Goal: Task Accomplishment & Management: Complete application form

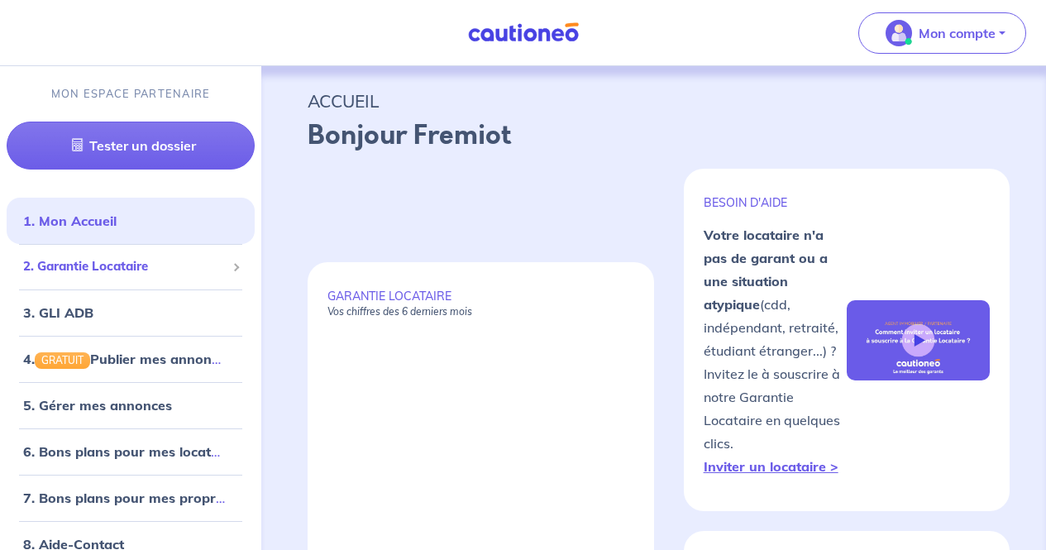
click at [144, 265] on span "2. Garantie Locataire" at bounding box center [124, 266] width 203 height 19
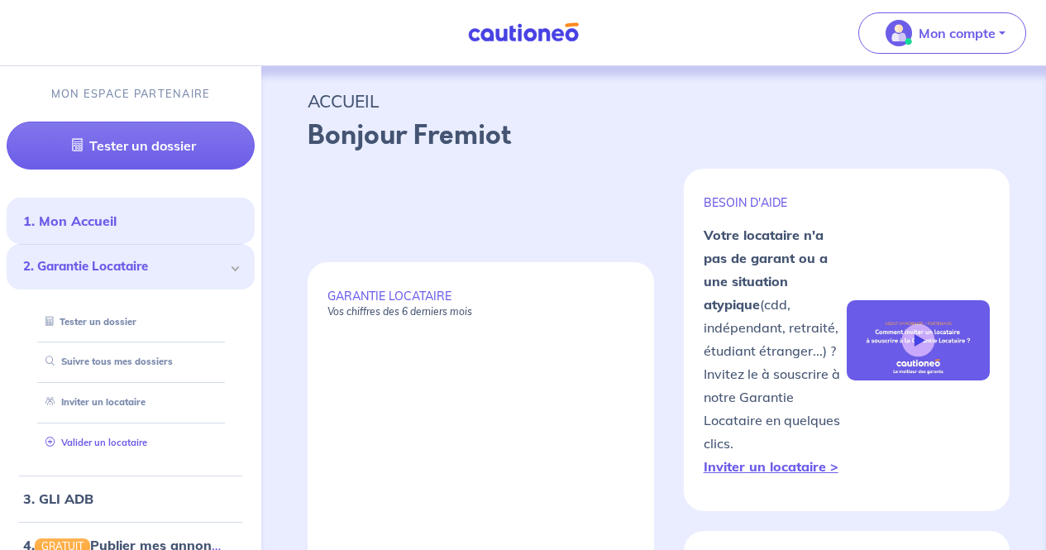
click at [141, 444] on link "Valider un locataire" at bounding box center [93, 443] width 108 height 12
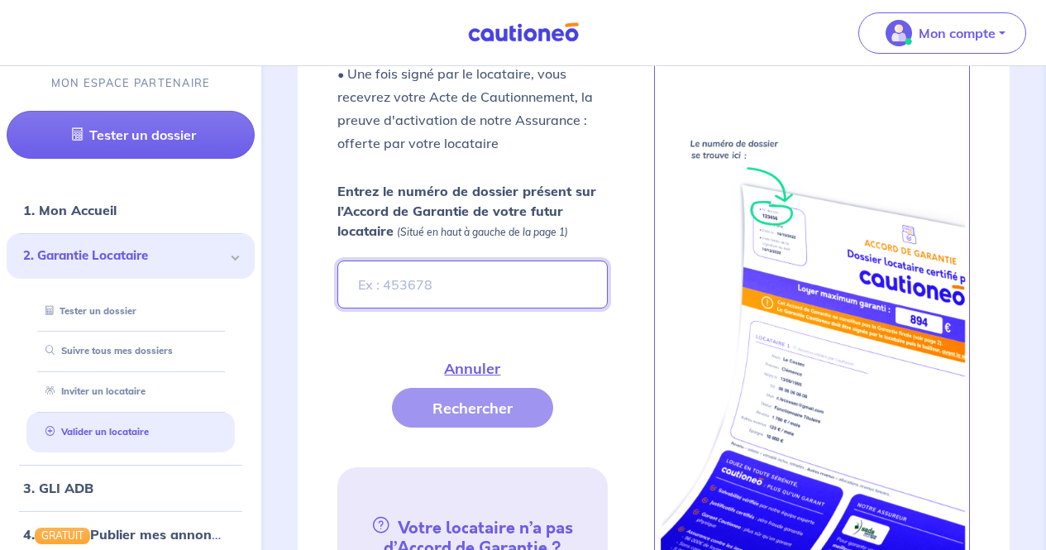
scroll to position [660, 0]
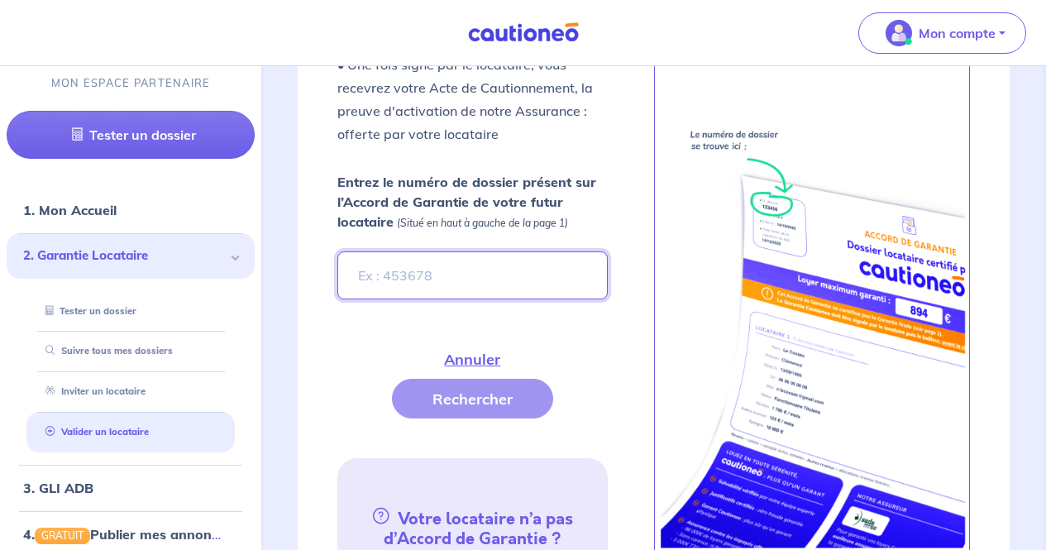
paste input "9ea878a8-683f-4b6b-8dc6-5dd7758672a6"
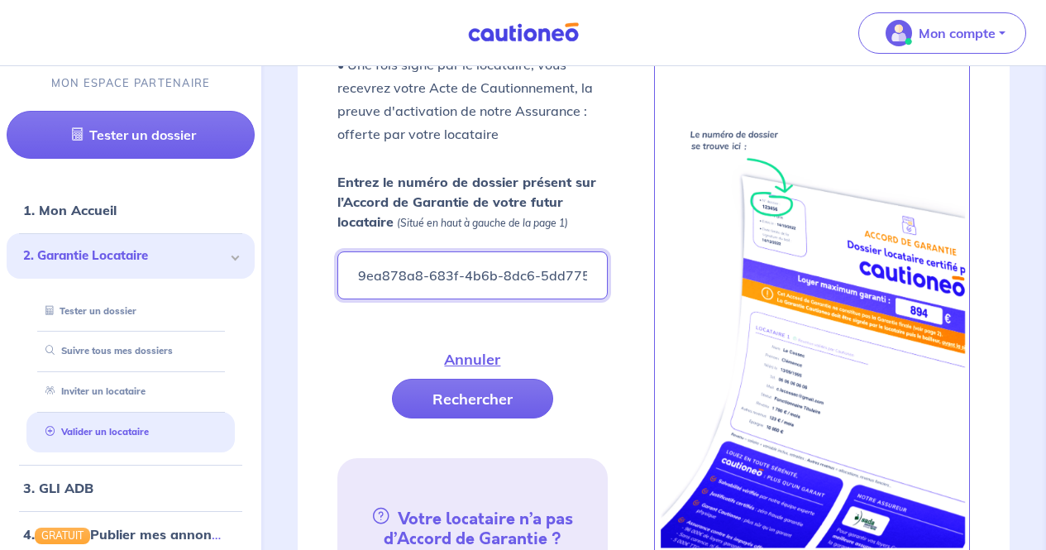
scroll to position [0, 43]
type input "9ea878a8-683f-4b6b-8dc6-5dd7758672a6"
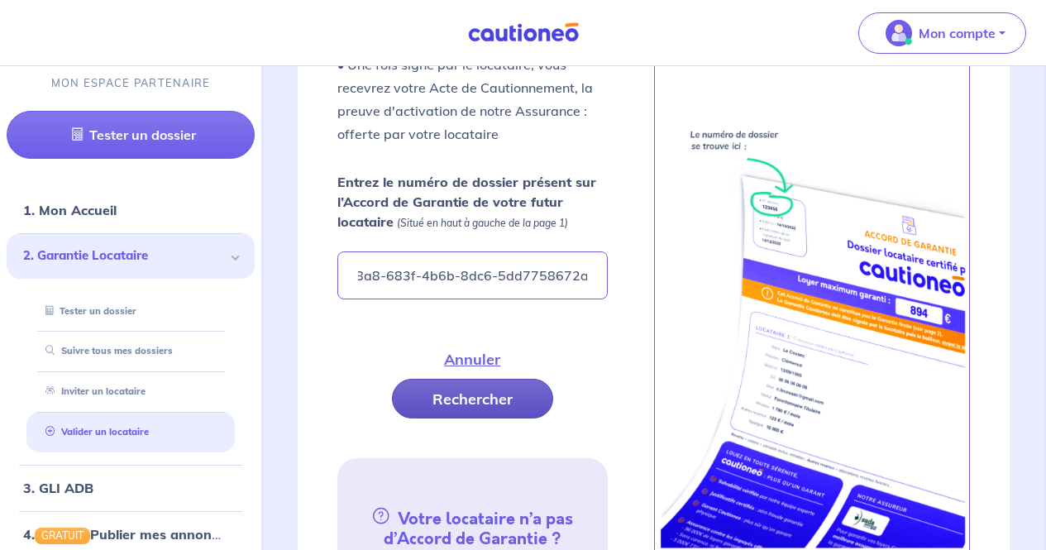
click at [510, 396] on button "Rechercher" at bounding box center [472, 399] width 161 height 40
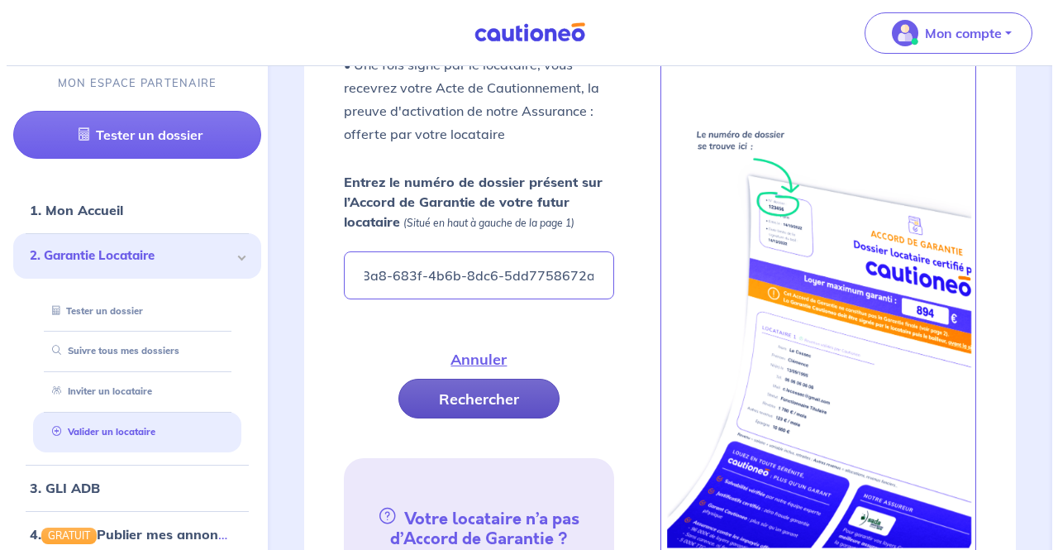
scroll to position [0, 0]
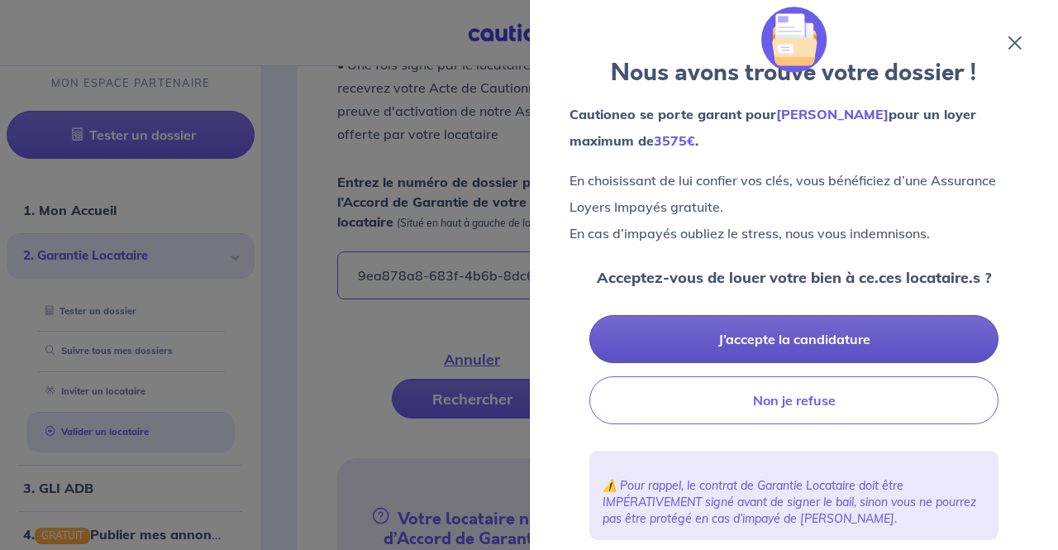
click at [586, 330] on button "J’accepte la candidature" at bounding box center [794, 339] width 409 height 48
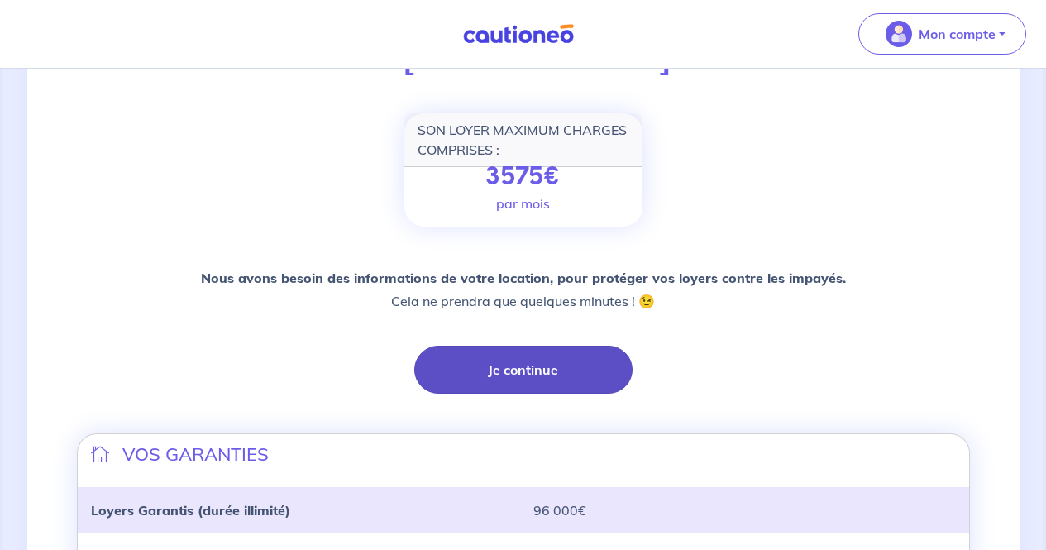
scroll to position [204, 0]
click at [547, 375] on button "Je continue" at bounding box center [523, 369] width 218 height 48
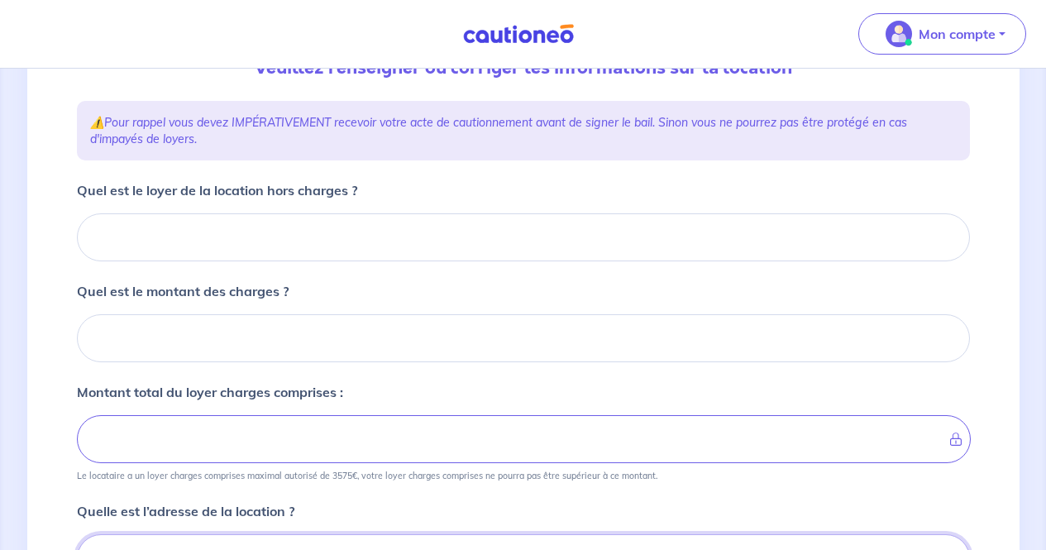
scroll to position [205, 0]
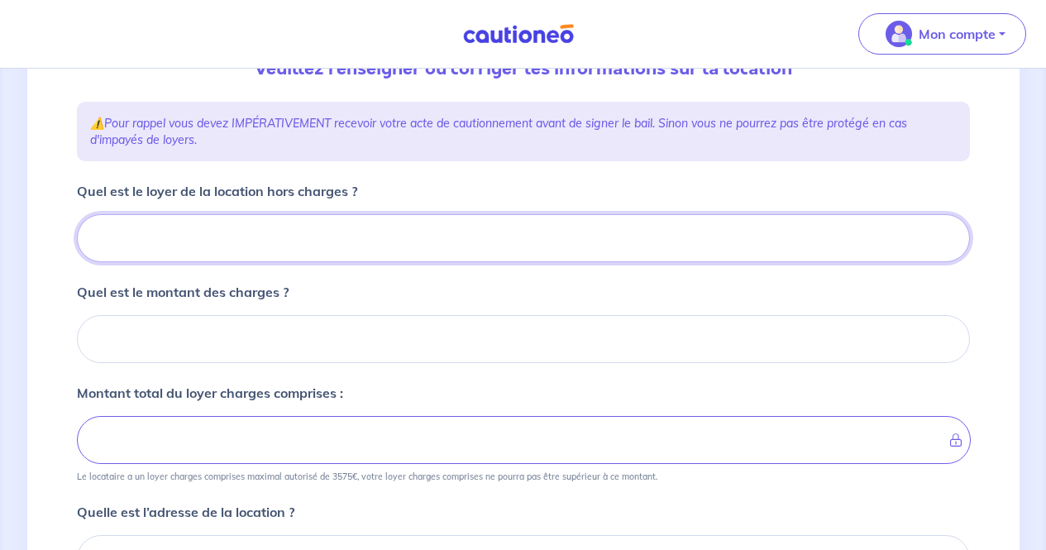
click at [308, 230] on input "Quel est le loyer de la location hors charges ?" at bounding box center [523, 238] width 893 height 48
type input "900"
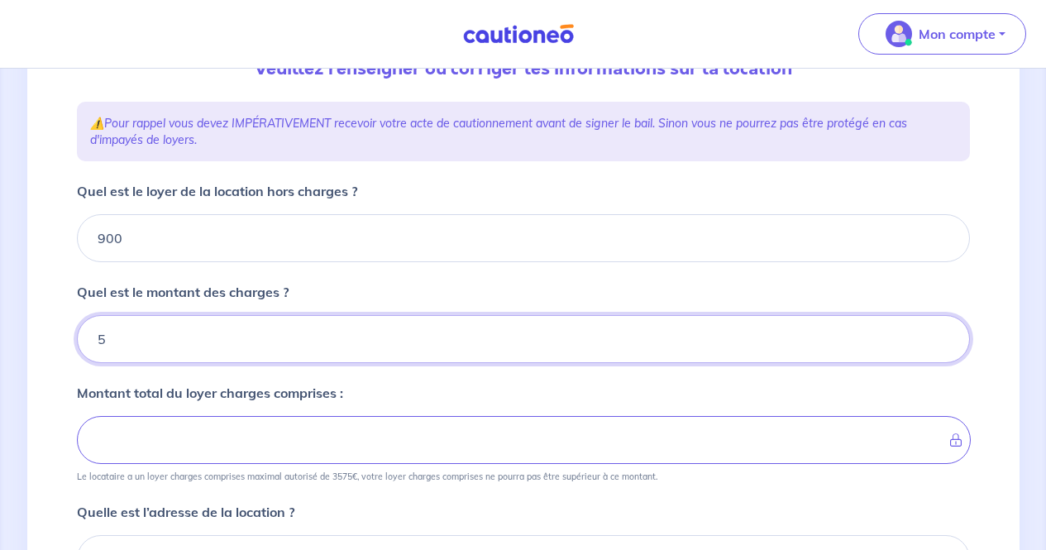
type input "50"
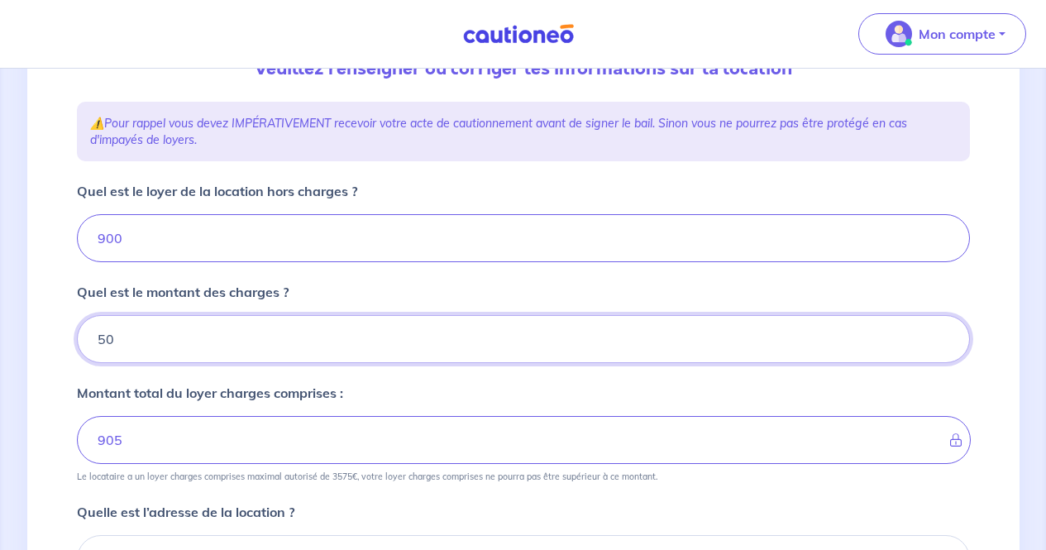
type input "950"
type input "50"
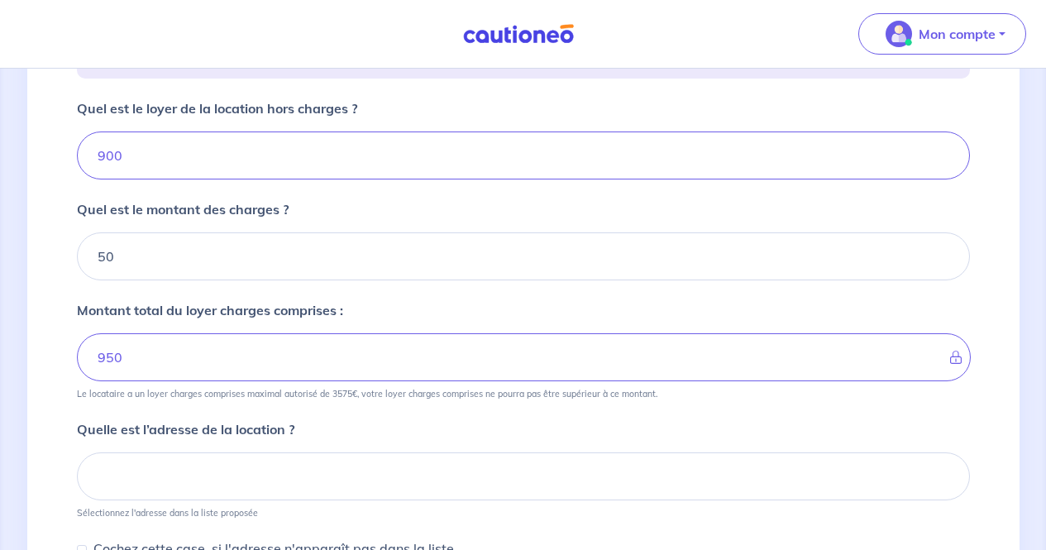
scroll to position [294, 0]
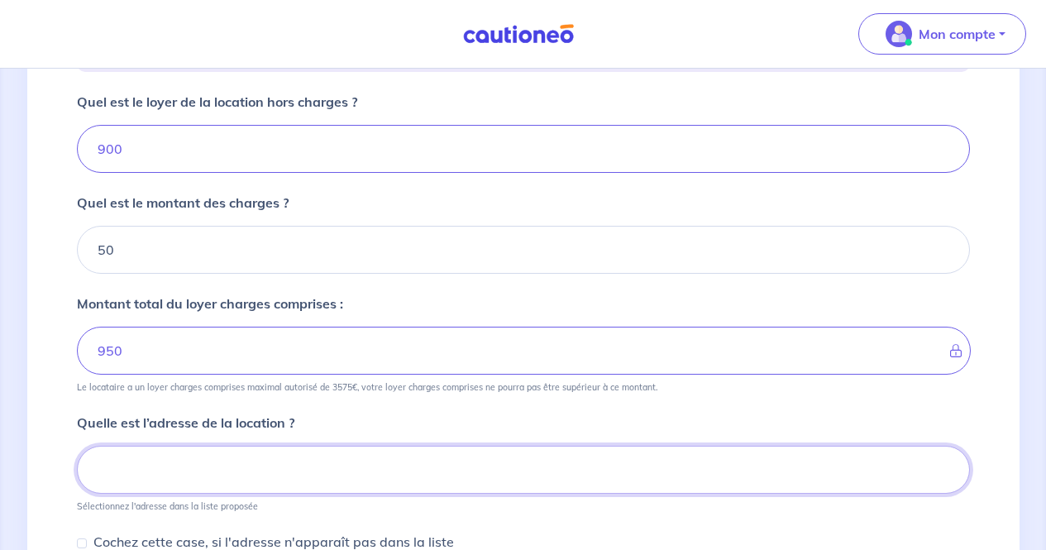
click at [253, 467] on input at bounding box center [523, 470] width 893 height 48
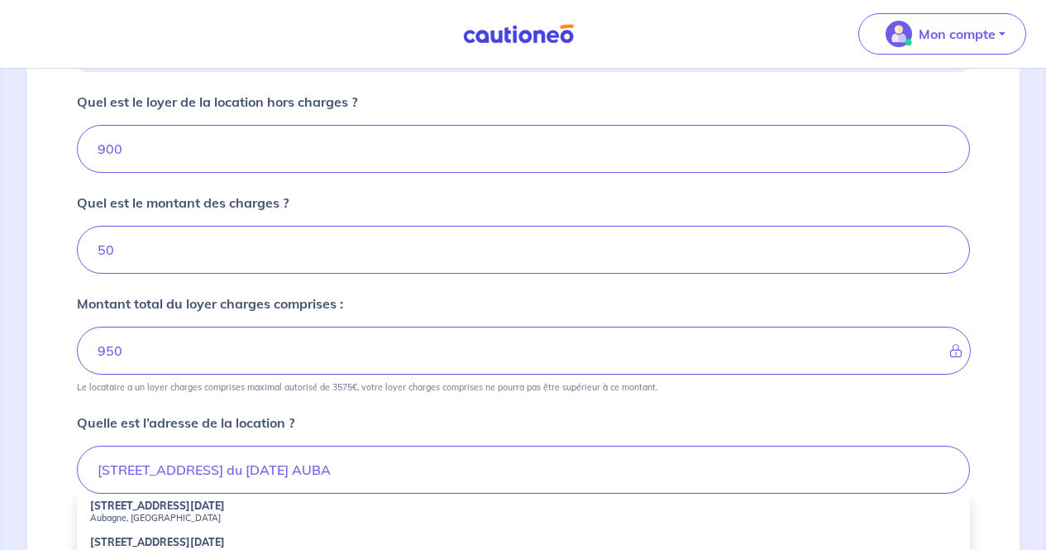
click at [243, 515] on small "Aubagne, France" at bounding box center [523, 518] width 867 height 12
type input "401 Avenue du 19 Mars 1962, Aubagne, France"
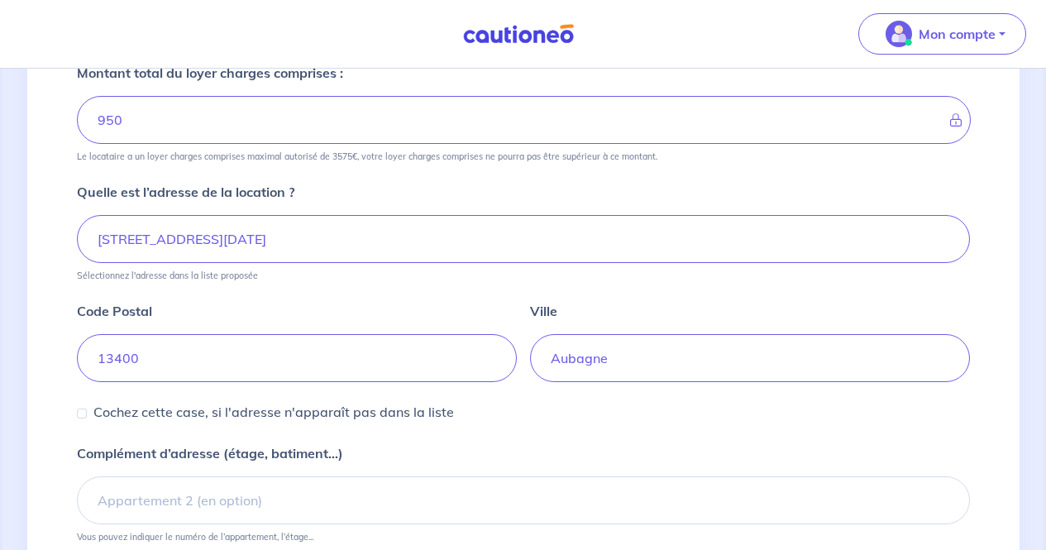
scroll to position [678, 0]
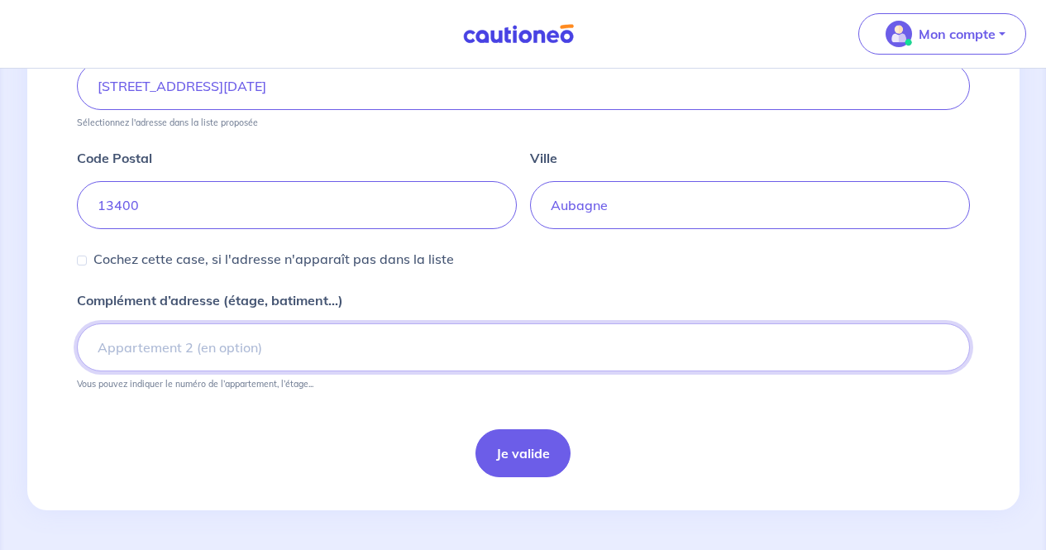
click at [512, 362] on input "Complément d’adresse (étage, batiment...)" at bounding box center [523, 347] width 893 height 48
type input "Résidence les Mermoz"
click at [513, 451] on button "Je valide" at bounding box center [522, 453] width 95 height 48
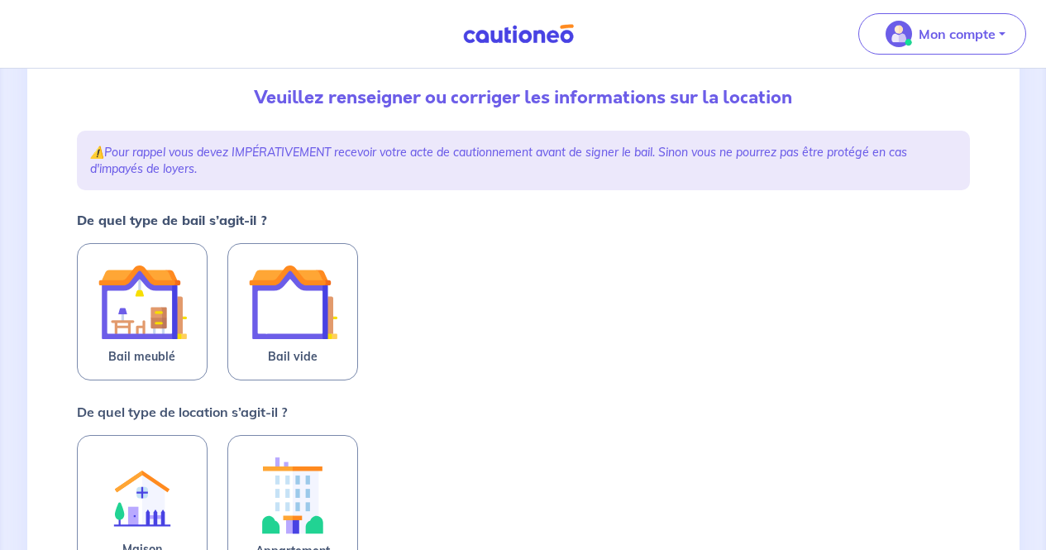
scroll to position [185, 0]
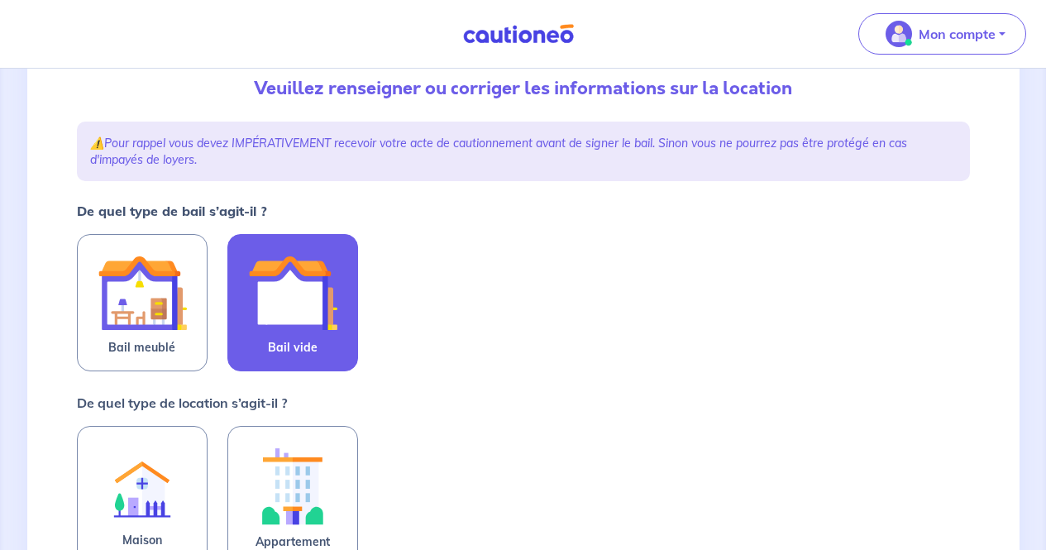
click at [299, 316] on img at bounding box center [292, 292] width 89 height 89
click at [0, 0] on input "Bail vide" at bounding box center [0, 0] width 0 height 0
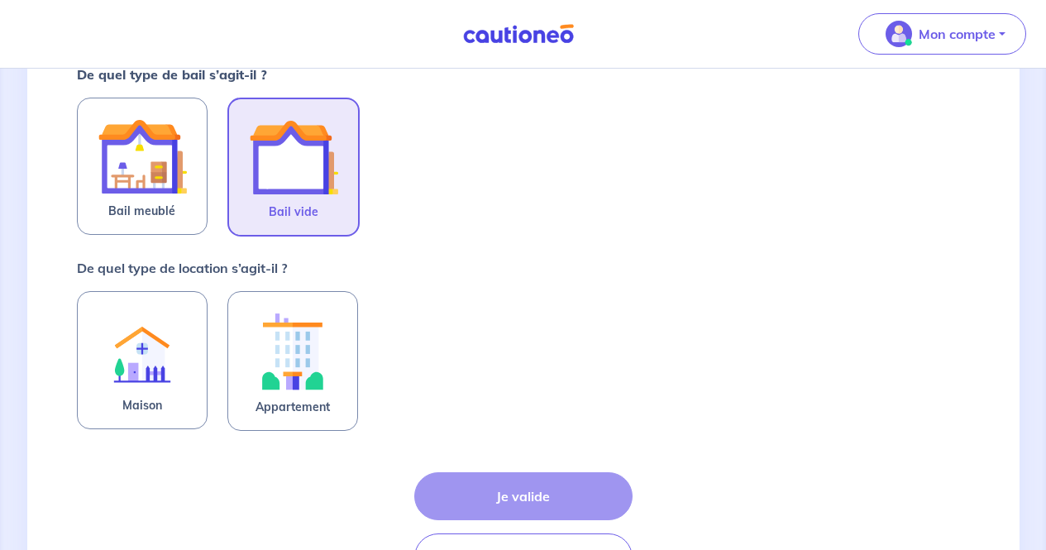
scroll to position [326, 0]
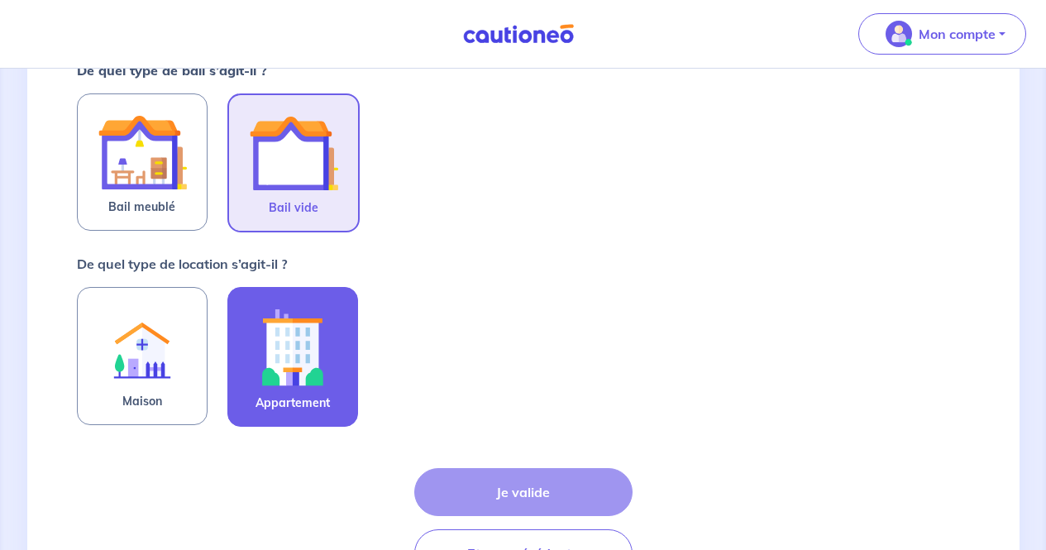
click at [289, 364] on img at bounding box center [292, 347] width 89 height 92
click at [0, 0] on input "Appartement" at bounding box center [0, 0] width 0 height 0
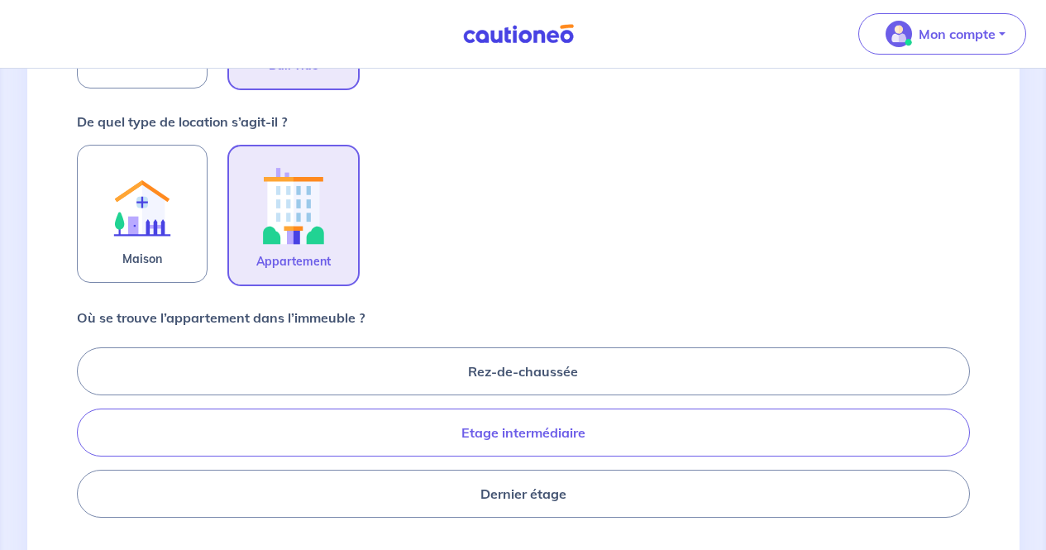
click at [405, 434] on label "Etage intermédiaire" at bounding box center [523, 432] width 893 height 48
click at [88, 434] on input "Etage intermédiaire" at bounding box center [82, 432] width 11 height 11
radio input "true"
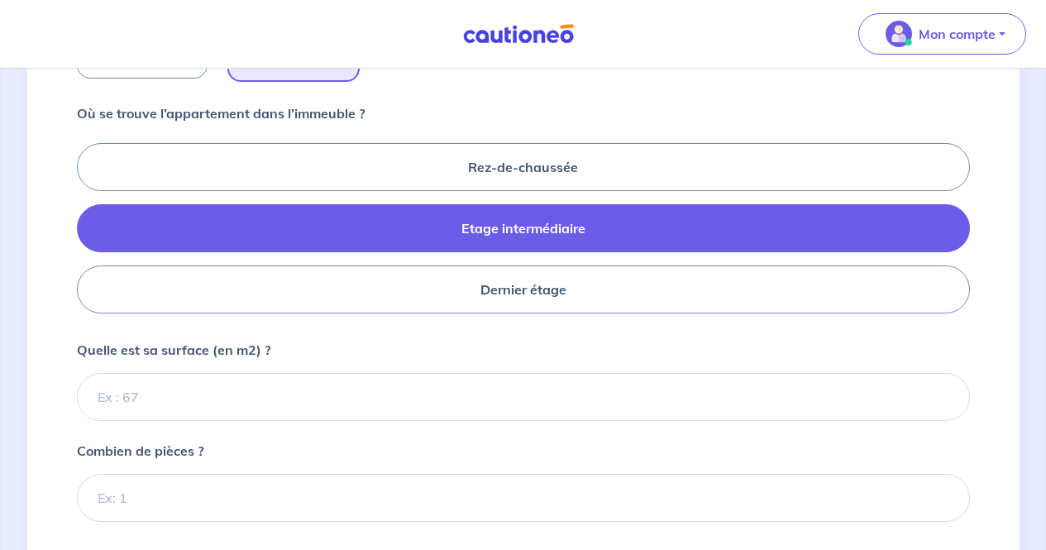
scroll to position [676, 0]
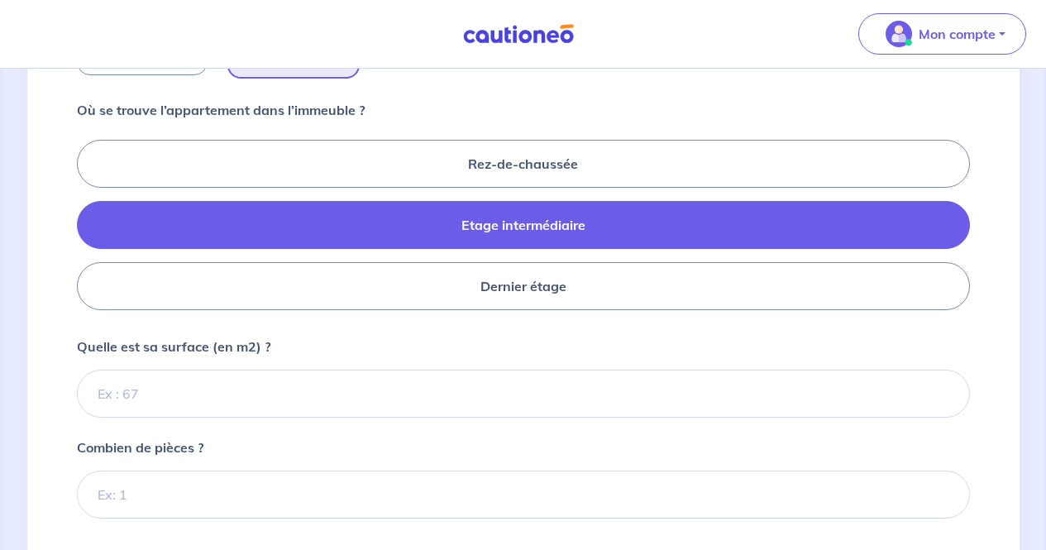
click at [271, 523] on form "De quel type de bail s’agit-il ? Bail meublé Bail vide De quel type de location…" at bounding box center [523, 189] width 893 height 957
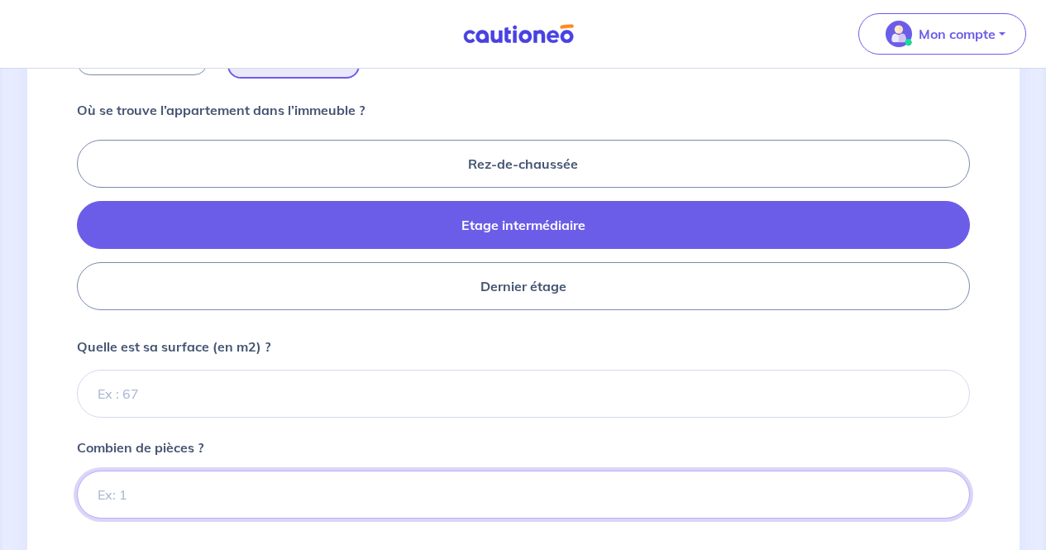
click at [277, 500] on input "Combien de pièces ?" at bounding box center [523, 495] width 893 height 48
type input "3"
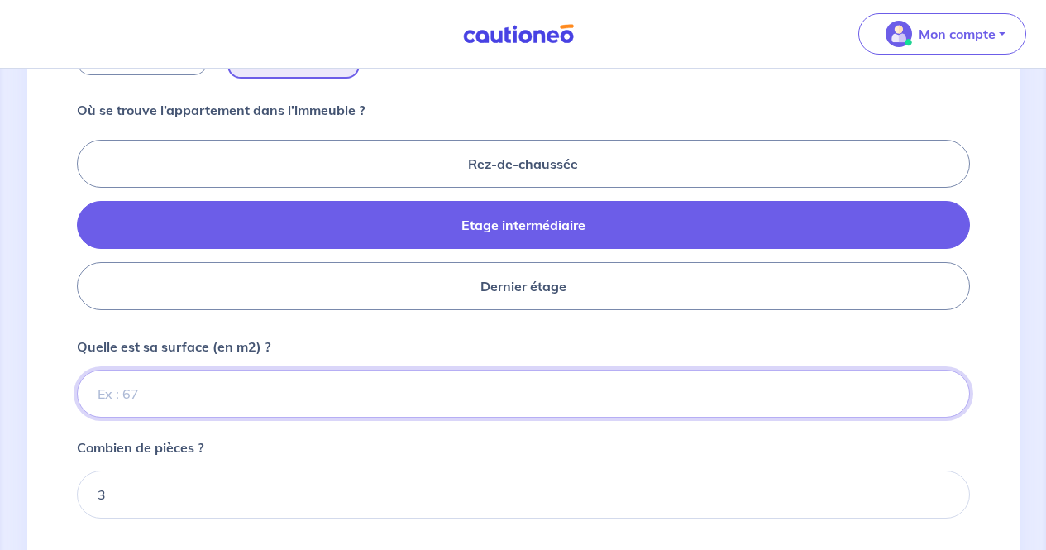
click at [328, 404] on input "Quelle est sa surface (en m2) ?" at bounding box center [523, 394] width 893 height 48
type input "5"
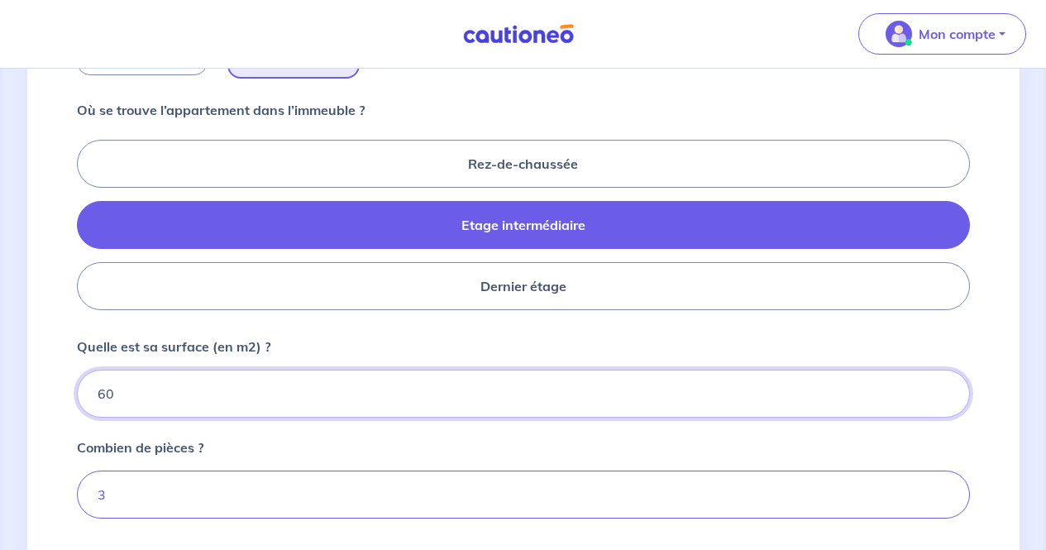
type input "60"
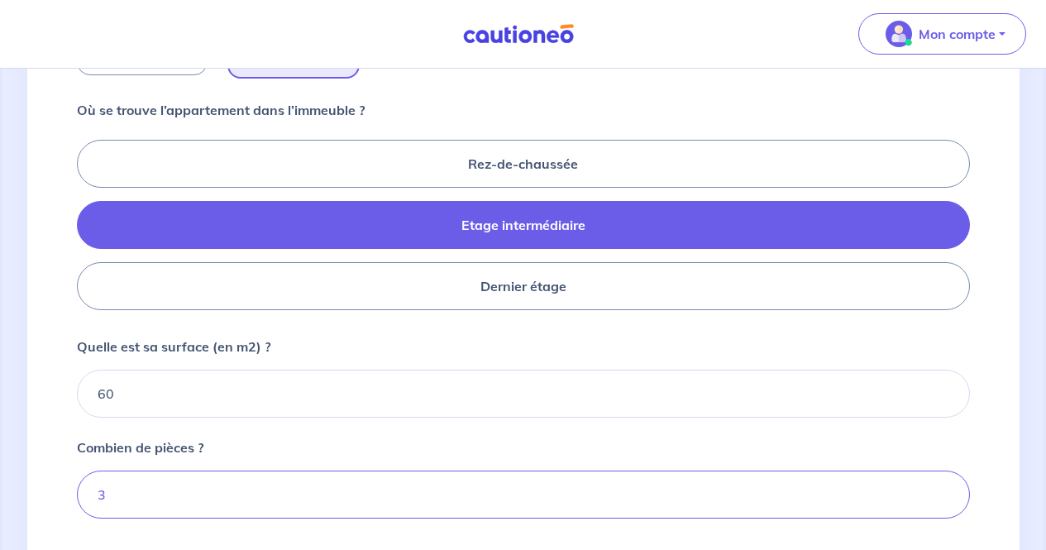
scroll to position [865, 0]
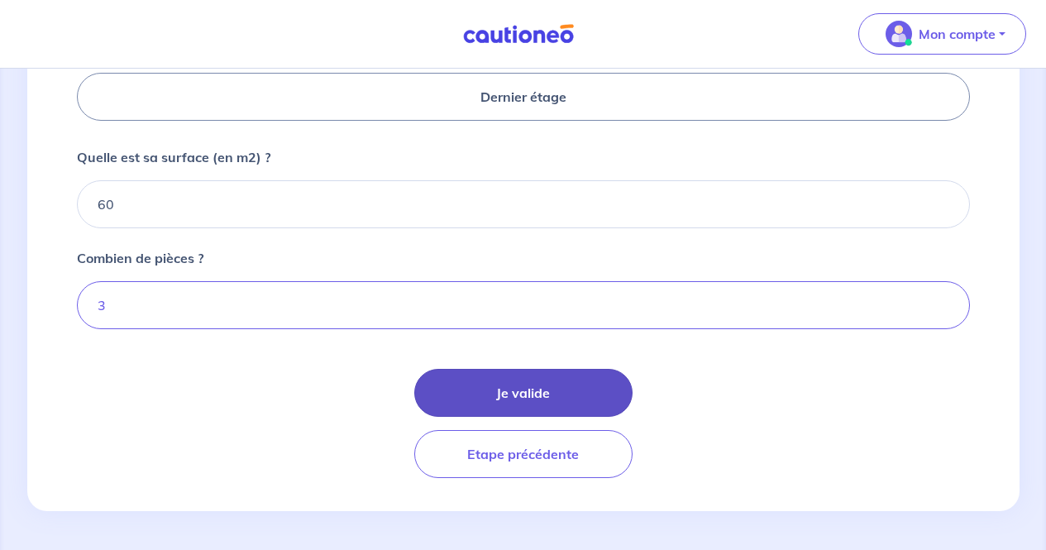
click at [511, 384] on button "Je valide" at bounding box center [523, 393] width 218 height 48
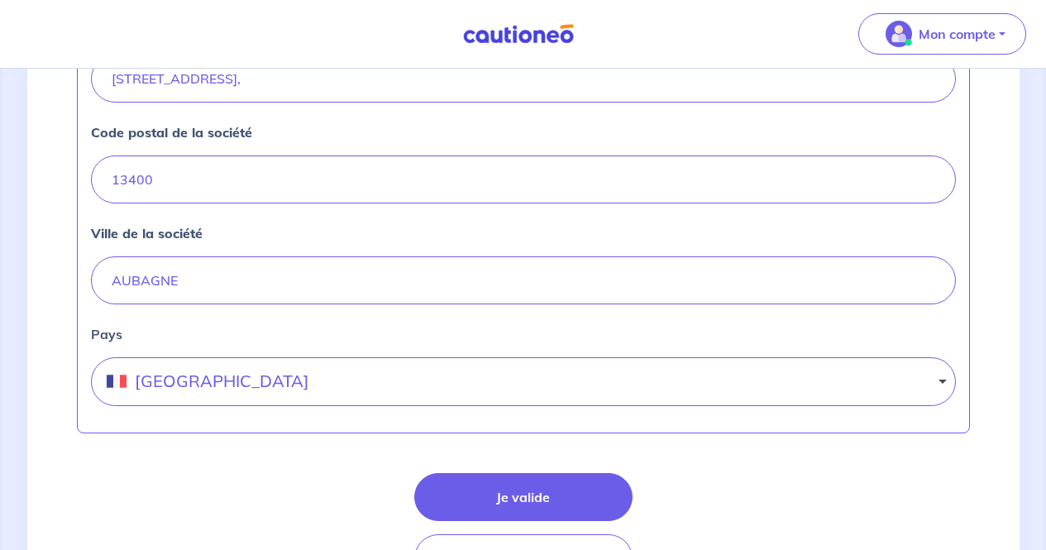
scroll to position [852, 0]
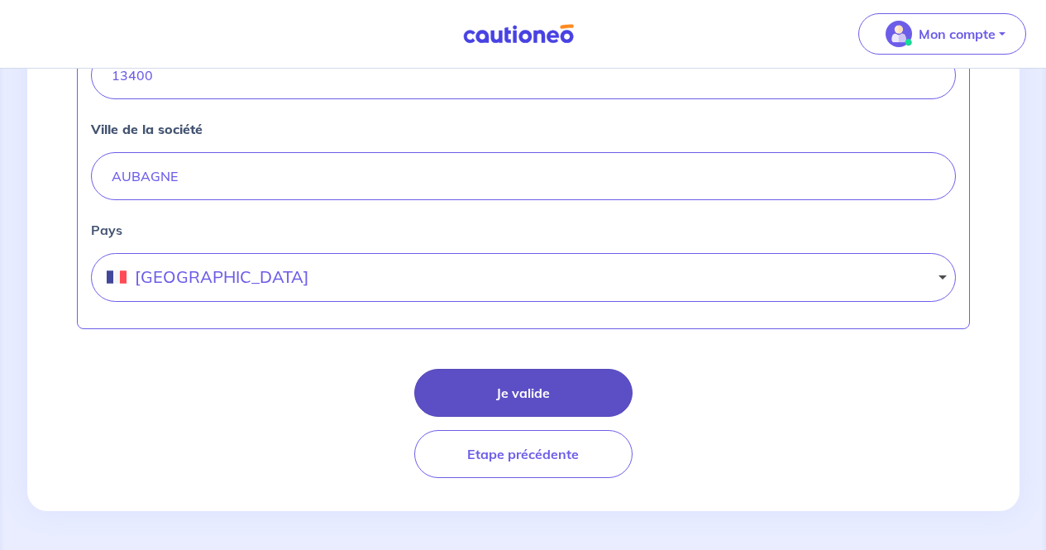
click at [555, 395] on button "Je valide" at bounding box center [523, 393] width 218 height 48
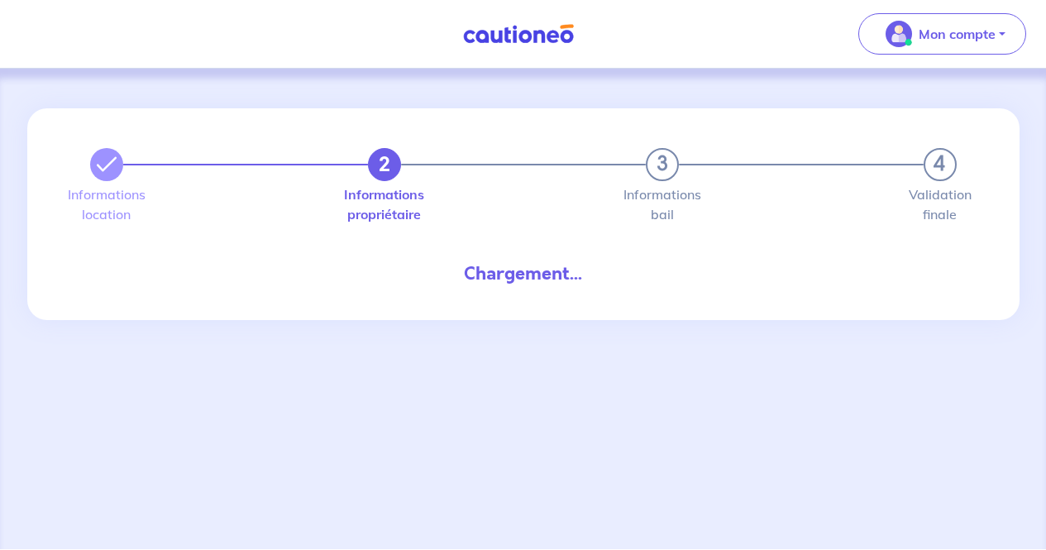
select select "FR"
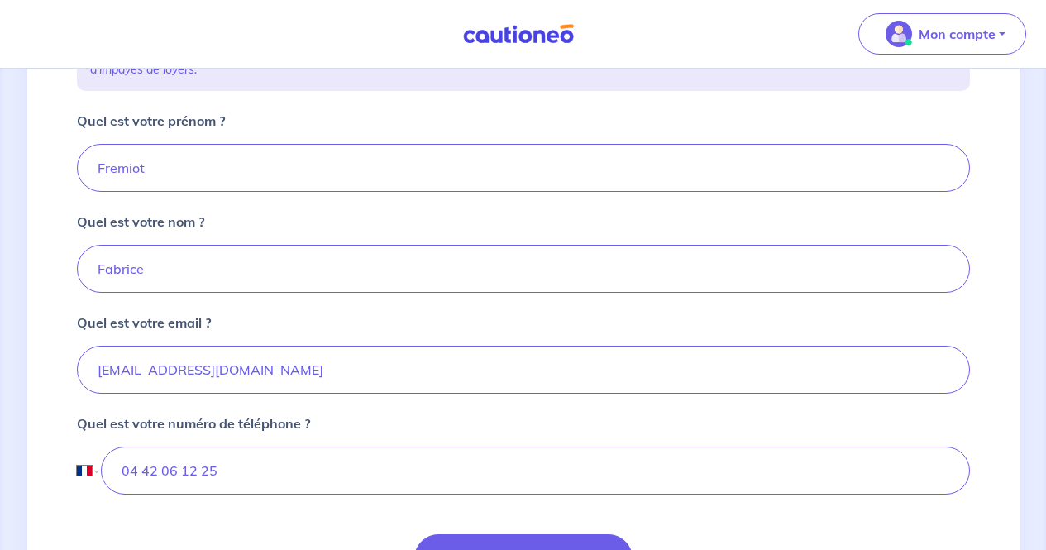
scroll to position [494, 0]
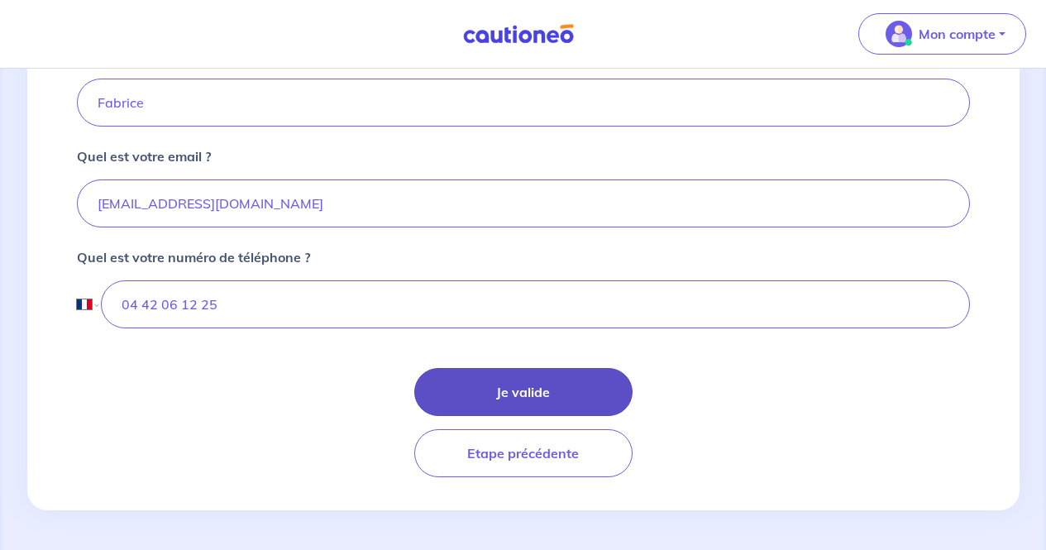
click at [494, 391] on button "Je valide" at bounding box center [523, 392] width 218 height 48
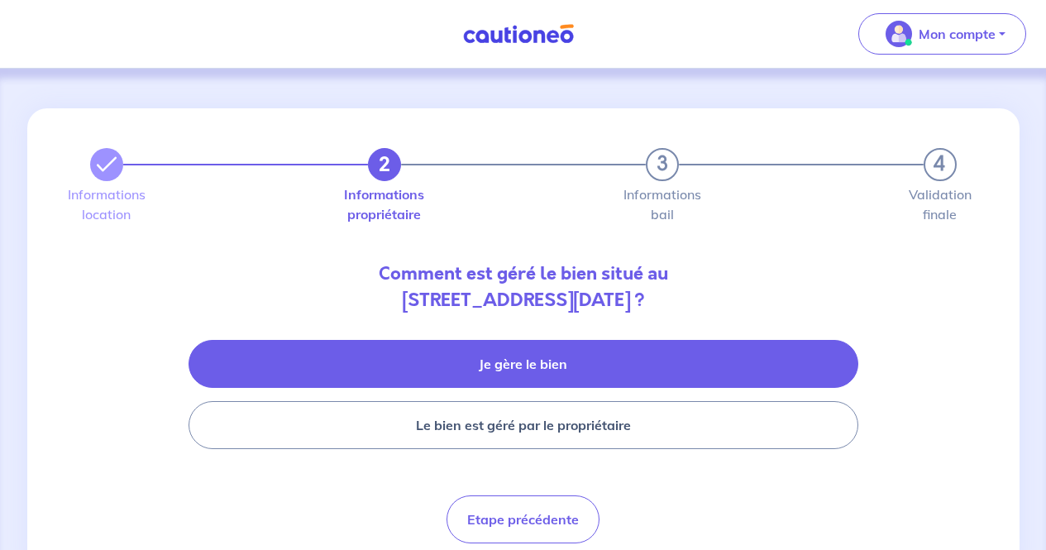
click at [539, 350] on button "Je gère le bien" at bounding box center [524, 364] width 670 height 48
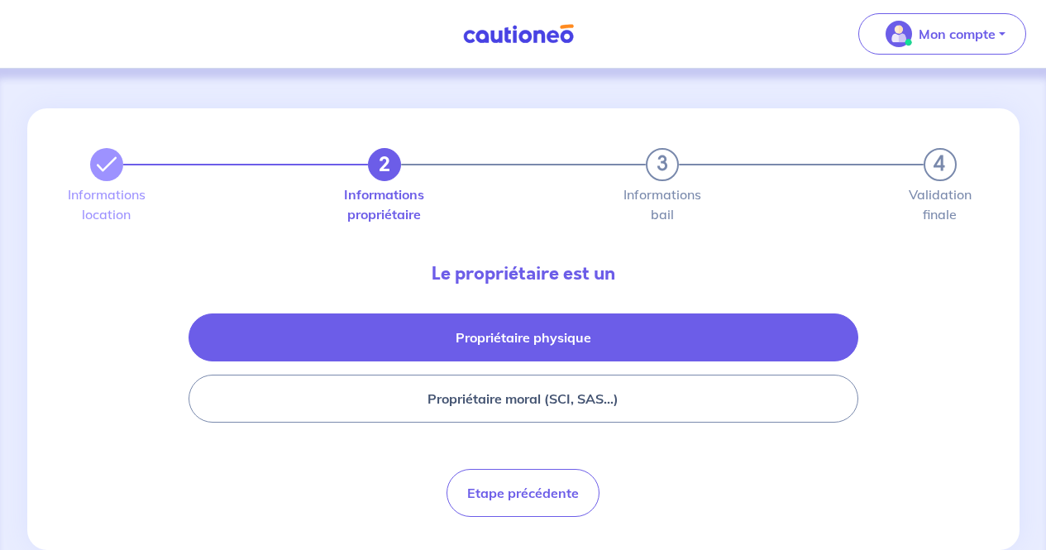
click at [644, 345] on button "Propriétaire physique" at bounding box center [524, 337] width 670 height 48
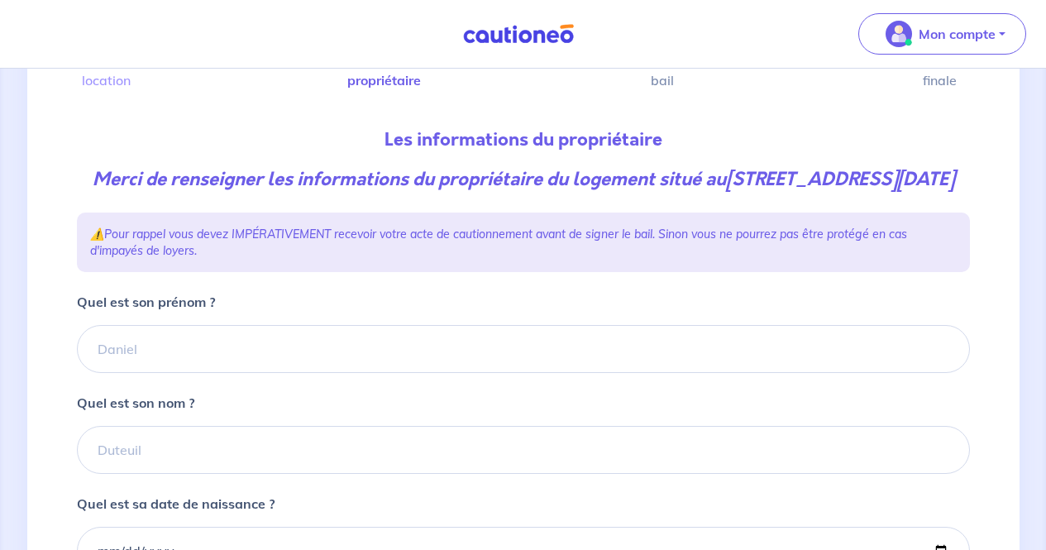
scroll to position [135, 0]
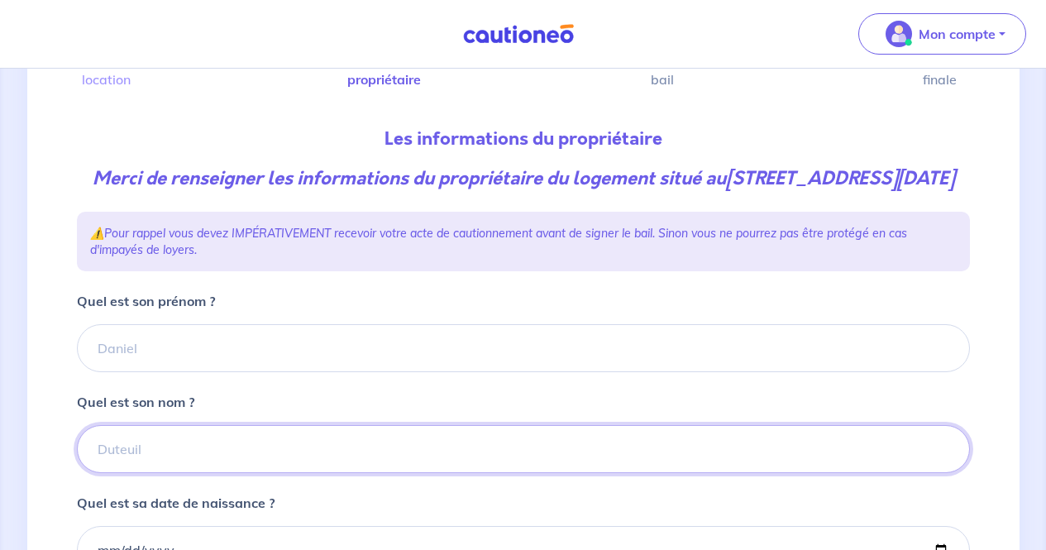
click at [232, 471] on input "Quel est son nom ?" at bounding box center [523, 449] width 893 height 48
type input "c"
click at [184, 473] on input "CHEVALAZ" at bounding box center [523, 449] width 893 height 48
type input "CHEVALAZ"
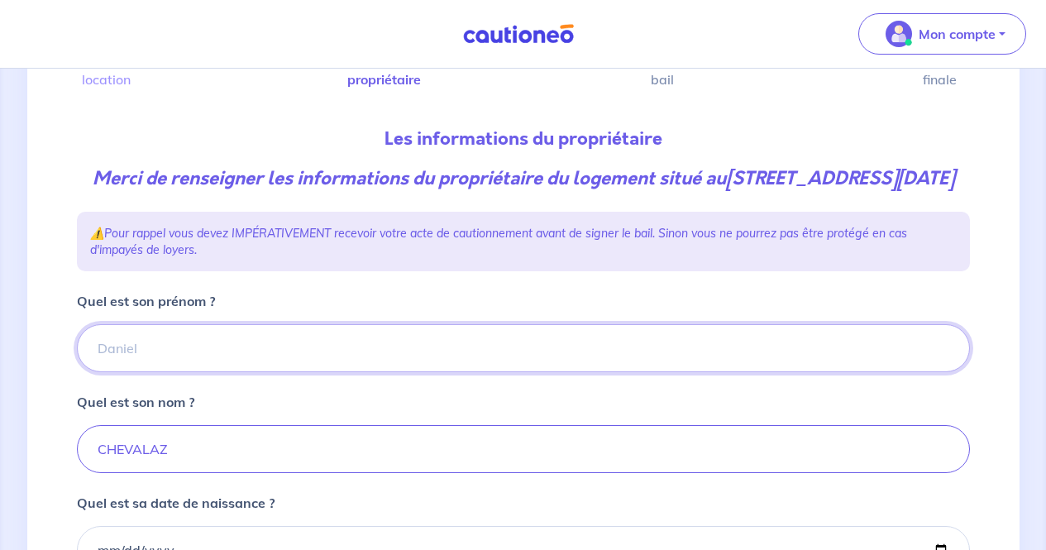
click at [236, 365] on input "Quel est son prénom ?" at bounding box center [523, 348] width 893 height 48
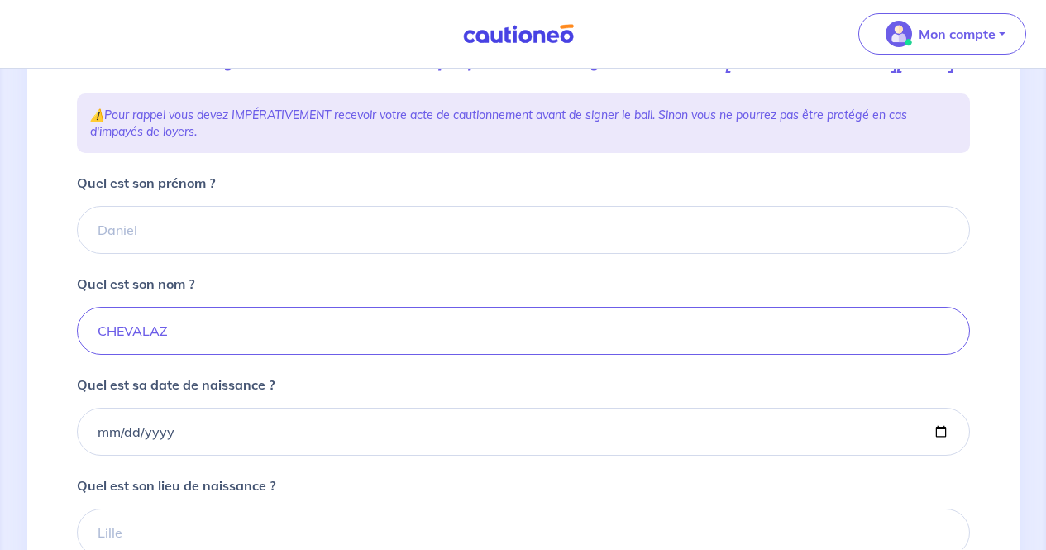
scroll to position [255, 0]
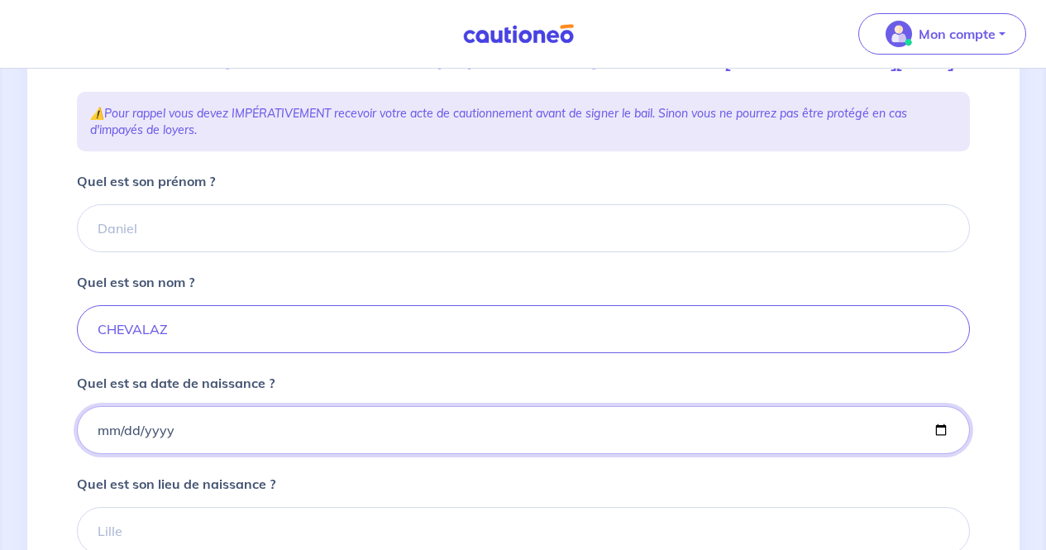
click at [98, 454] on input "Quel est sa date de naissance ?" at bounding box center [523, 430] width 893 height 48
type input "0111-01-01"
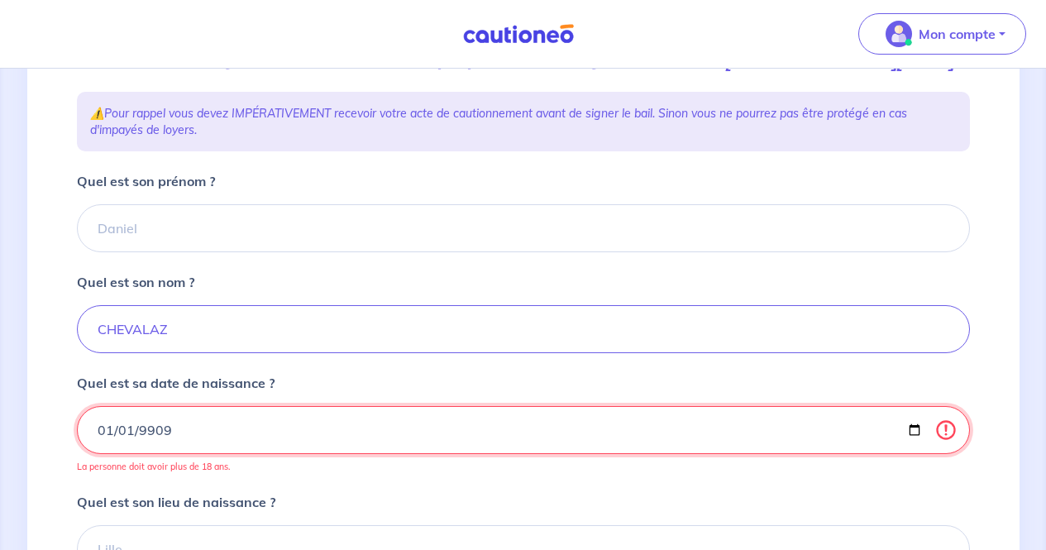
type input "9099-01-01"
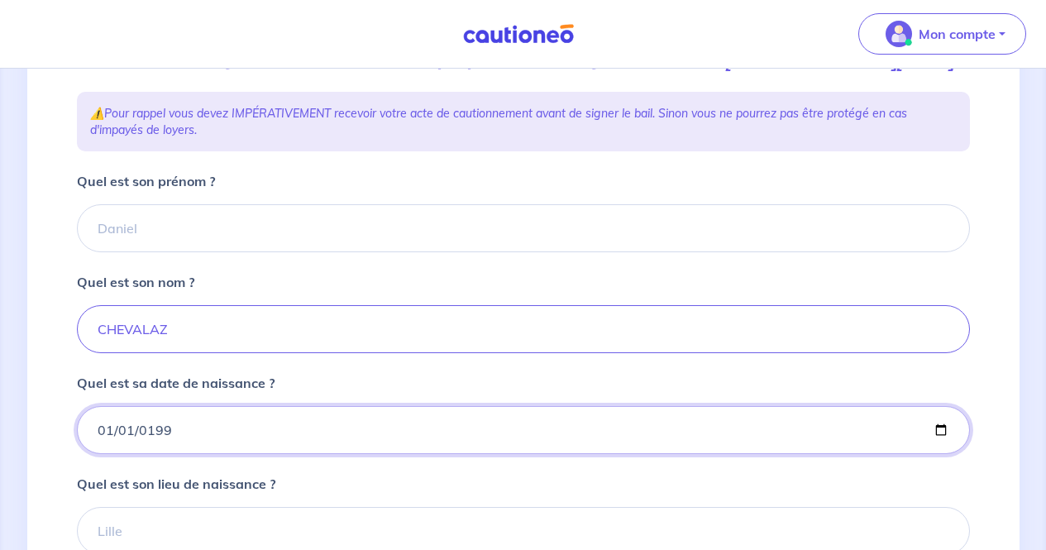
type input "1999-01-01"
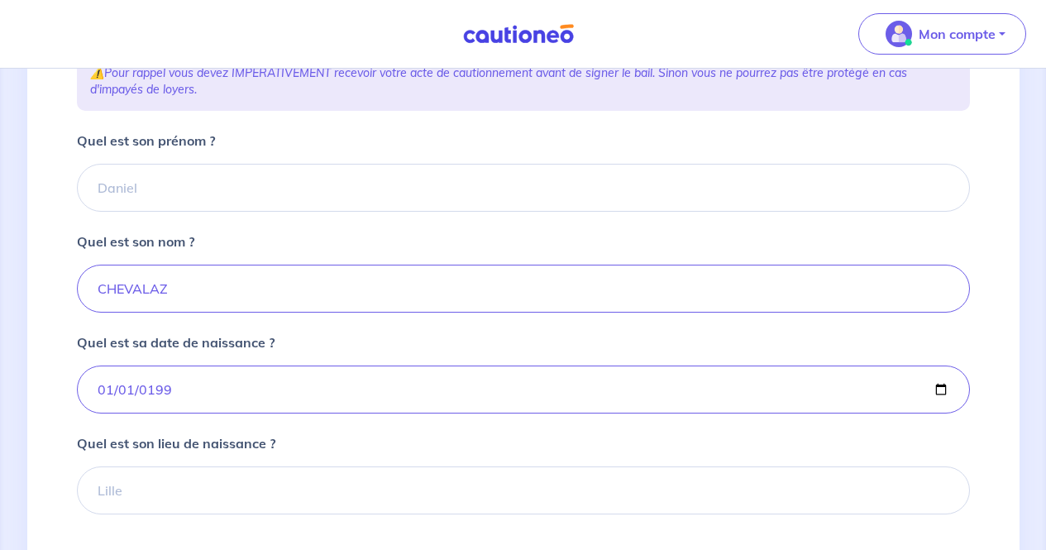
scroll to position [299, 0]
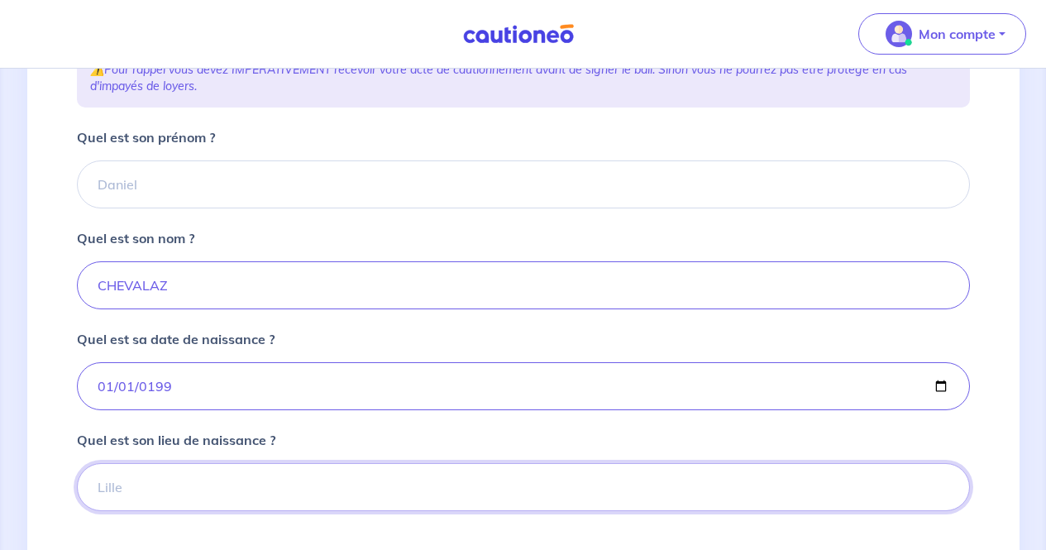
click at [125, 504] on input "Quel est son lieu de naissance ?" at bounding box center [523, 487] width 893 height 48
type input "NC"
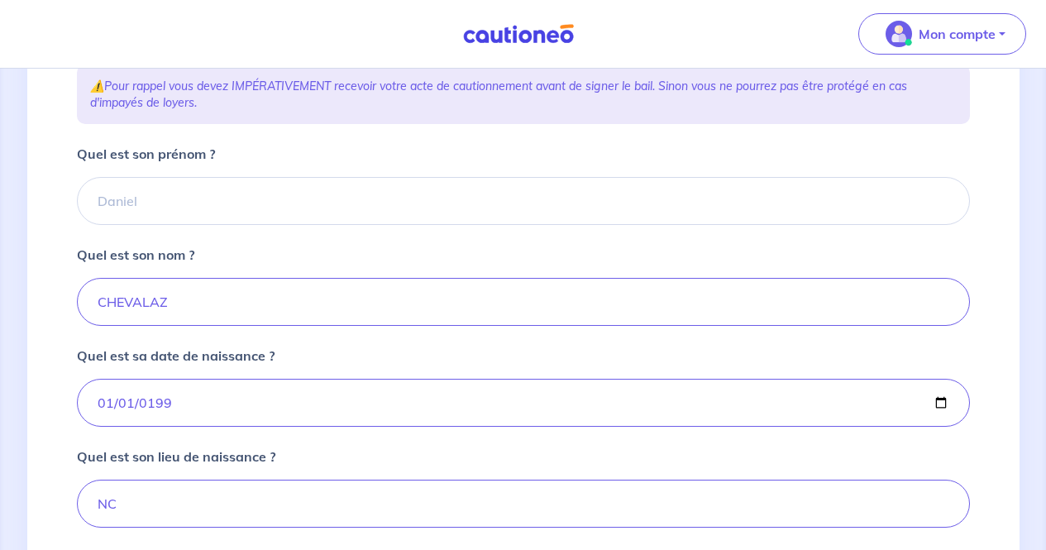
scroll to position [281, 0]
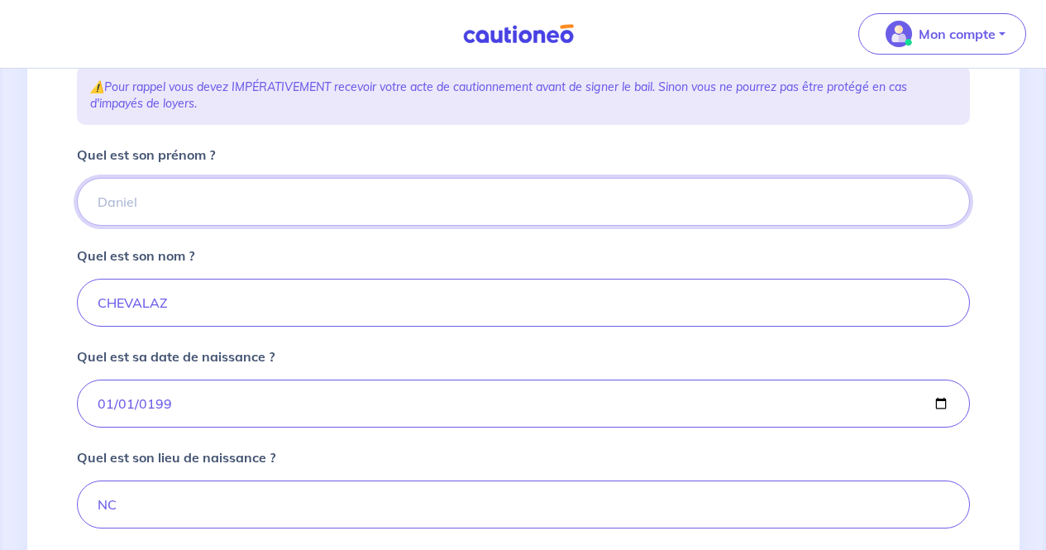
click at [193, 222] on input "Quel est son prénom ?" at bounding box center [523, 202] width 893 height 48
type input "a"
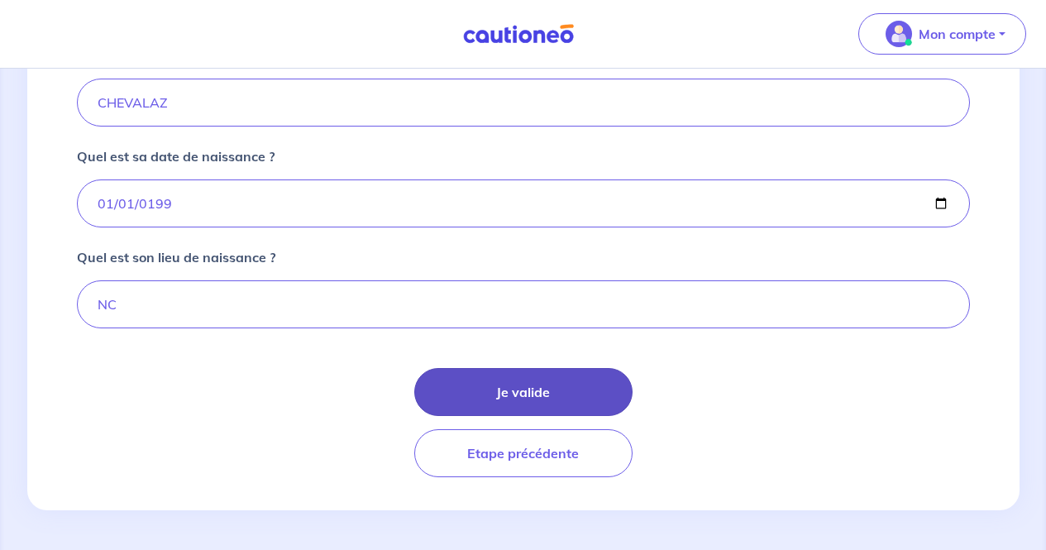
type input "Alain"
click at [534, 388] on button "Je valide" at bounding box center [523, 392] width 218 height 48
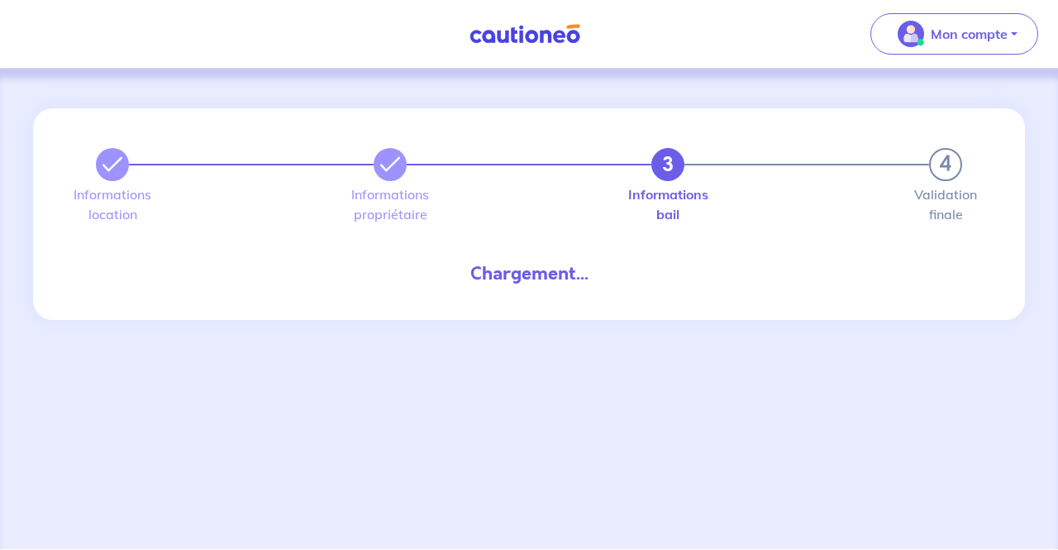
click at [534, 388] on div "3 4 Informations location Informations propriétaire Informations bail Validatio…" at bounding box center [529, 309] width 1058 height 480
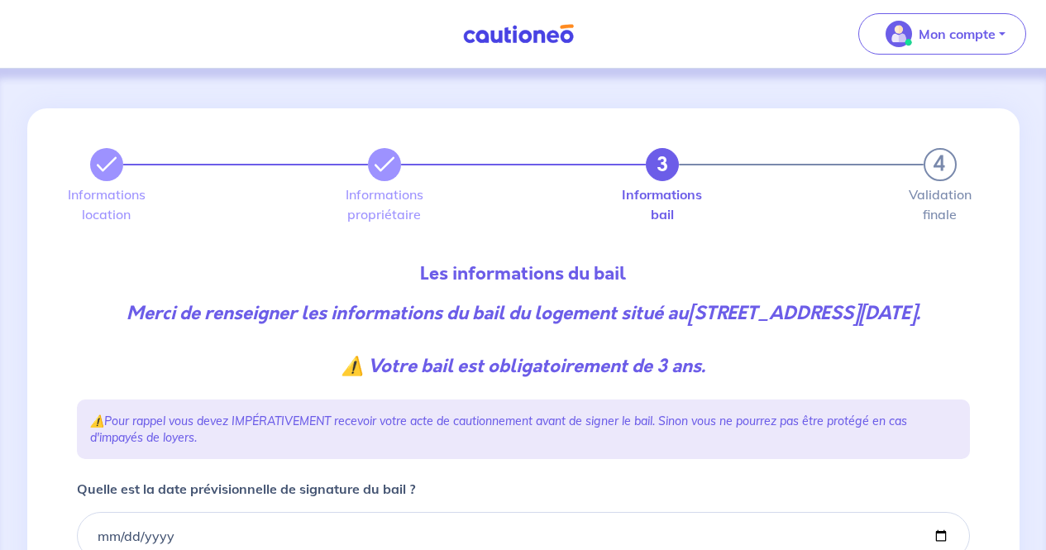
scroll to position [274, 0]
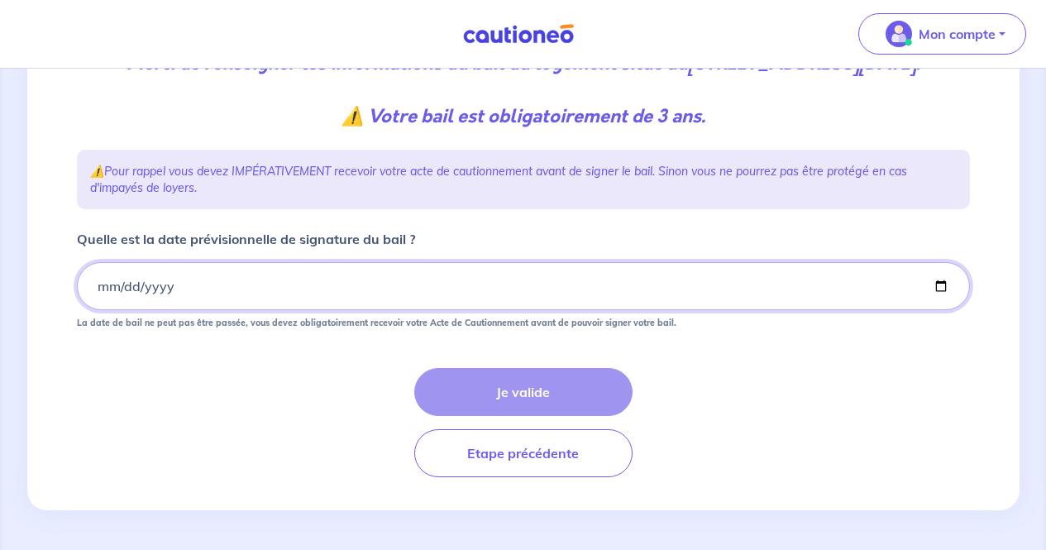
click at [102, 281] on input "Quelle est la date prévisionnelle de signature du bail ?" at bounding box center [523, 286] width 893 height 48
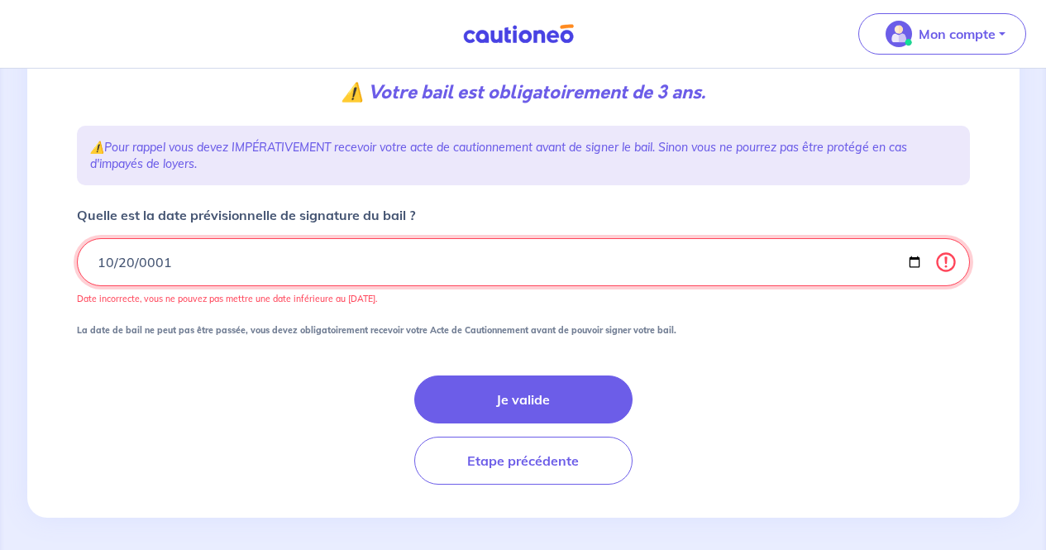
type input "0012-10-20"
type input "0225-10-20"
type input "2025-10-20"
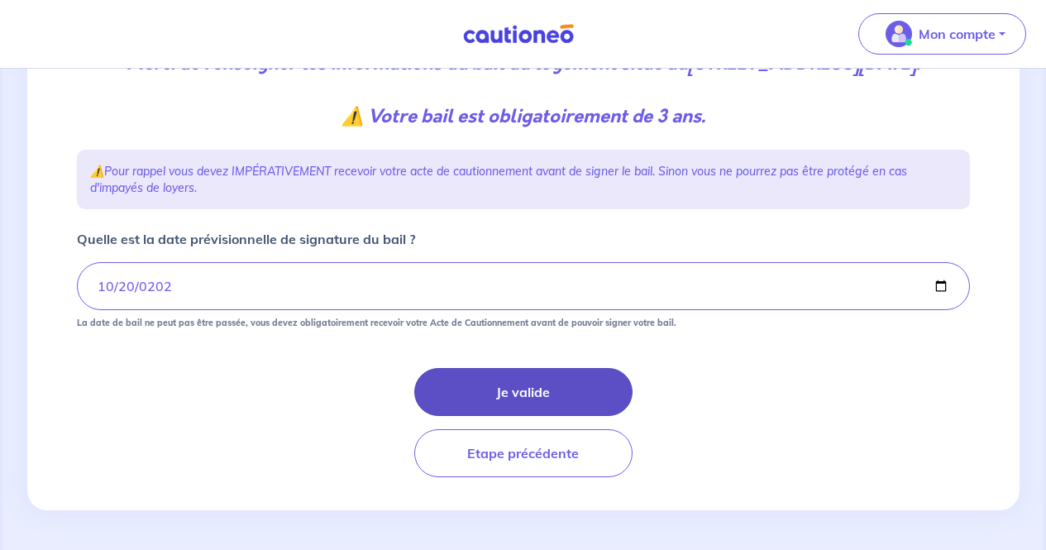
click at [481, 389] on button "Je valide" at bounding box center [523, 392] width 218 height 48
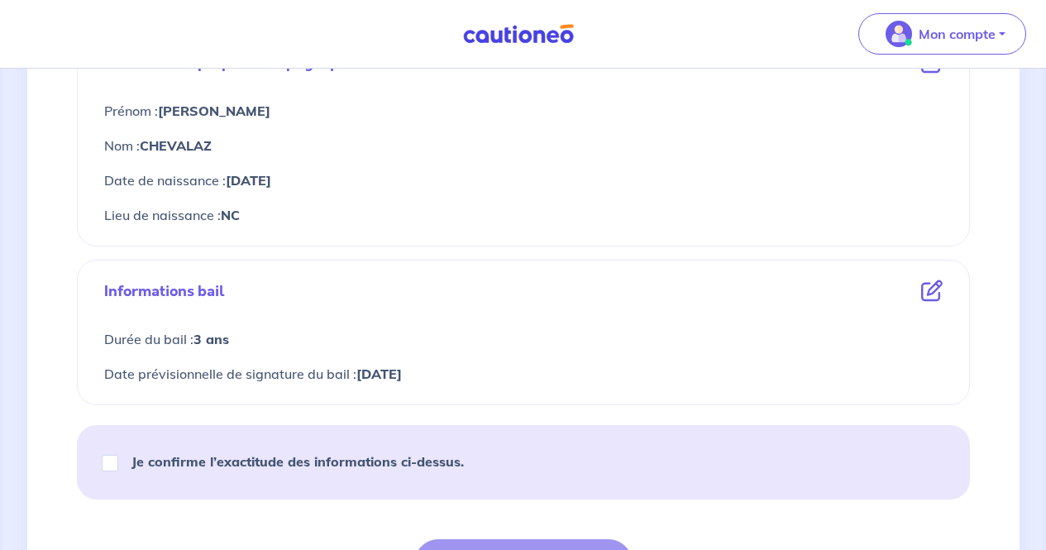
scroll to position [837, 0]
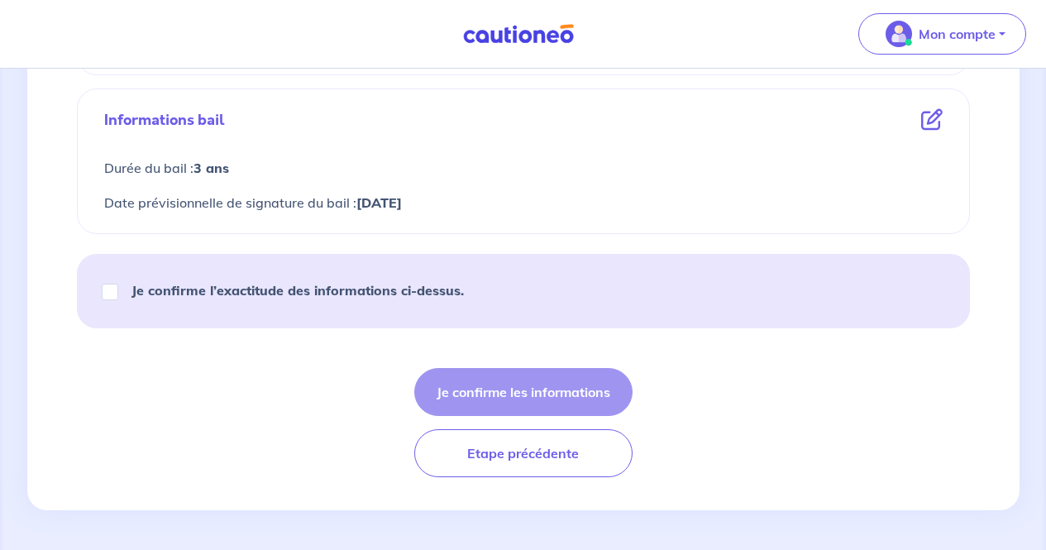
click at [301, 291] on strong "Je confirme l’exactitude des informations ci-dessus." at bounding box center [297, 290] width 332 height 17
click at [118, 291] on input "Je confirme l’exactitude des informations ci-dessus." at bounding box center [110, 292] width 17 height 17
checkbox input "true"
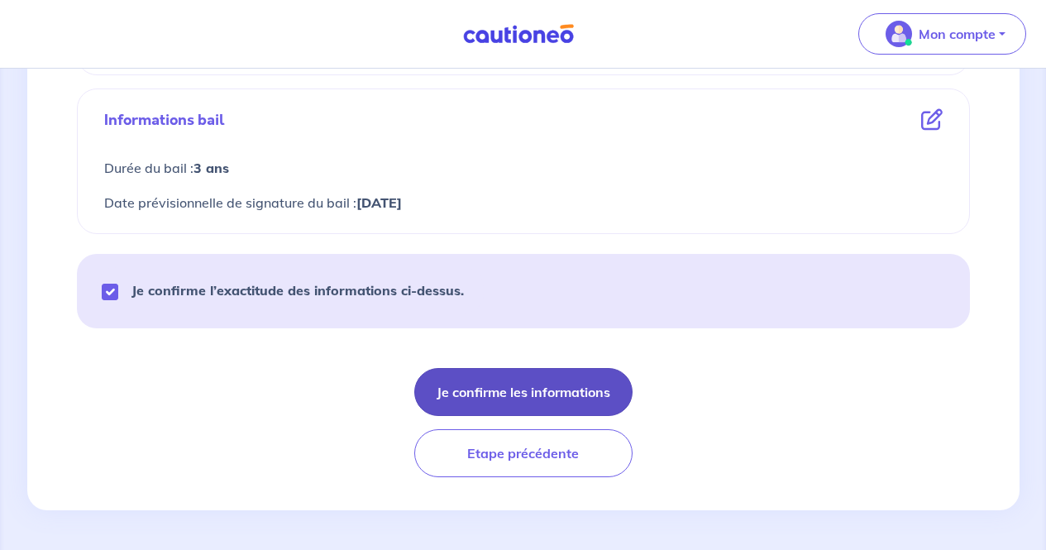
click at [513, 386] on button "Je confirme les informations" at bounding box center [523, 392] width 218 height 48
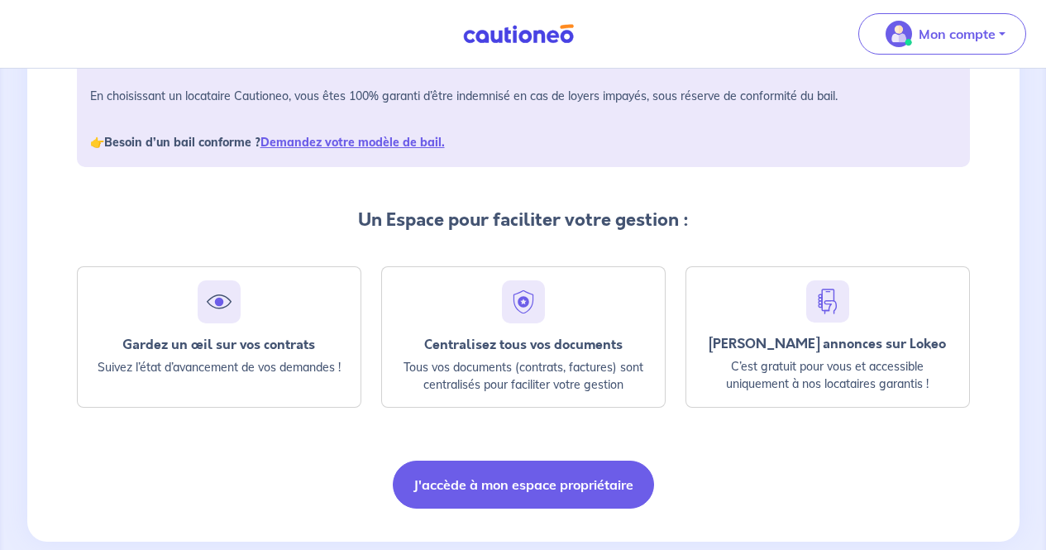
scroll to position [310, 0]
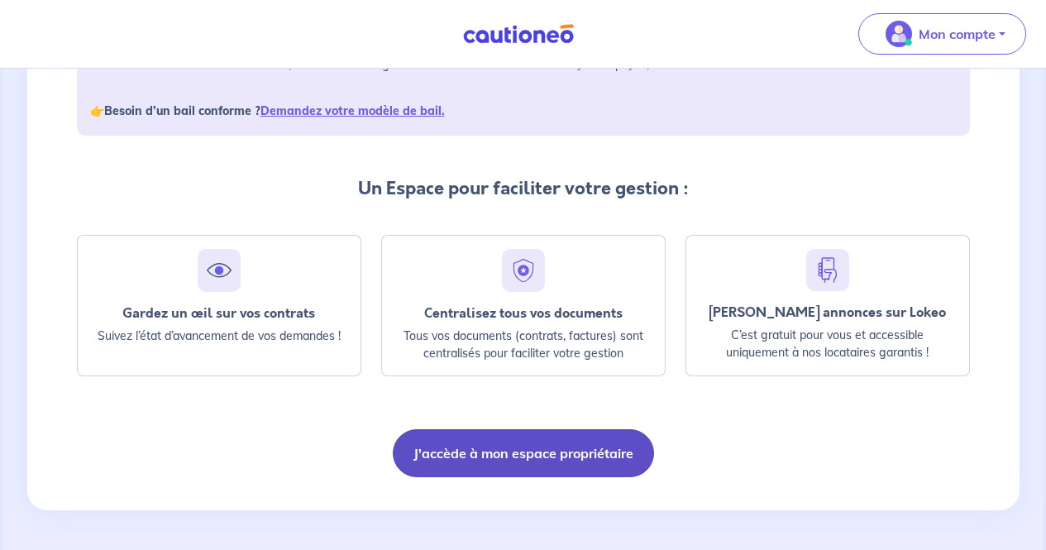
click at [528, 463] on button "J'accède à mon espace propriétaire" at bounding box center [523, 453] width 261 height 48
